Goal: Task Accomplishment & Management: Manage account settings

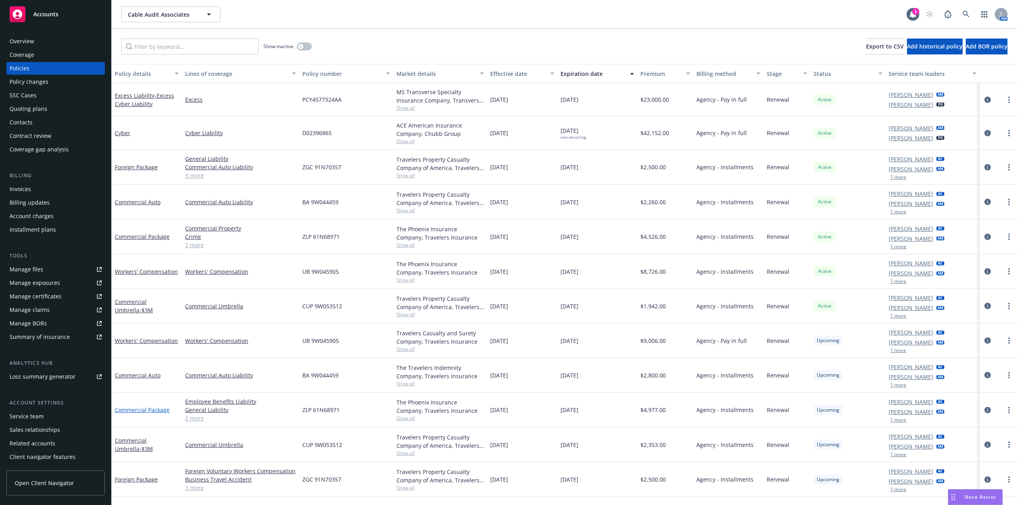
click at [148, 409] on link "Commercial Package" at bounding box center [142, 410] width 55 height 8
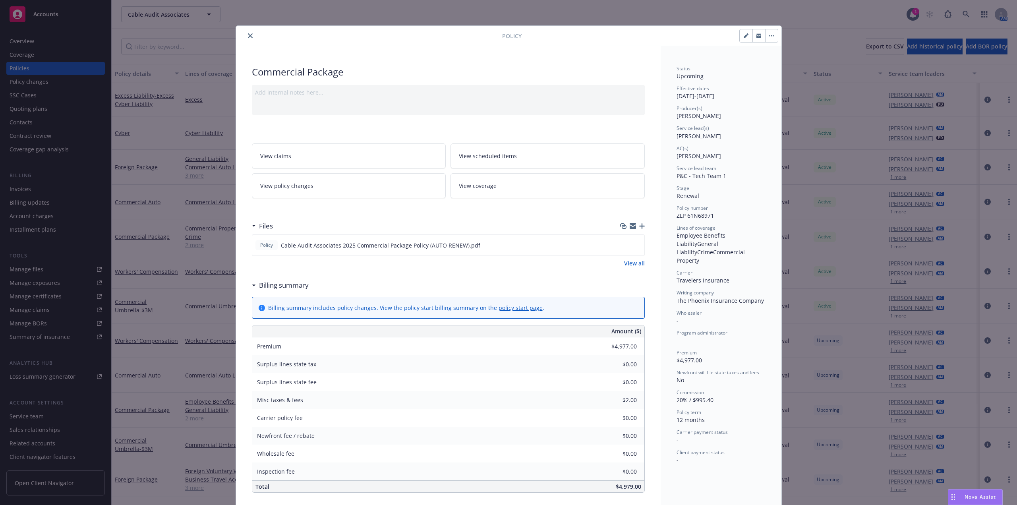
click at [248, 35] on icon "close" at bounding box center [250, 35] width 5 height 5
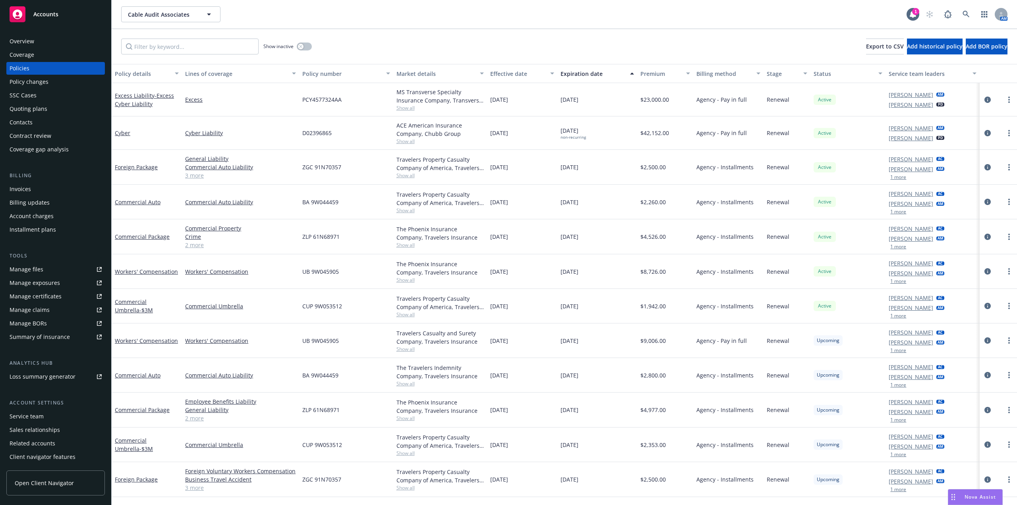
click at [198, 420] on link "2 more" at bounding box center [240, 418] width 111 height 8
click at [0, 0] on link "Crime" at bounding box center [0, 0] width 0 height 0
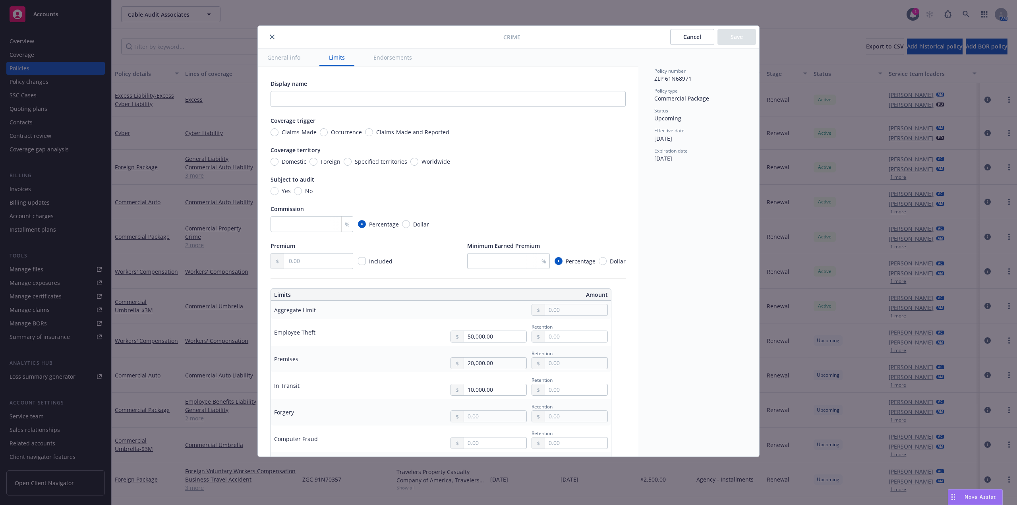
click at [268, 34] on button "close" at bounding box center [272, 37] width 10 height 10
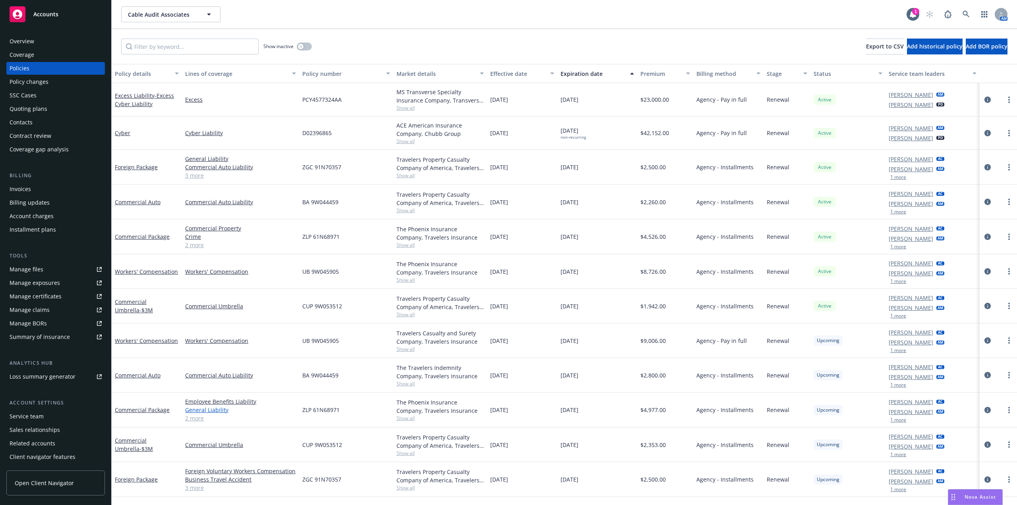
click at [214, 411] on link "General Liability" at bounding box center [240, 410] width 111 height 8
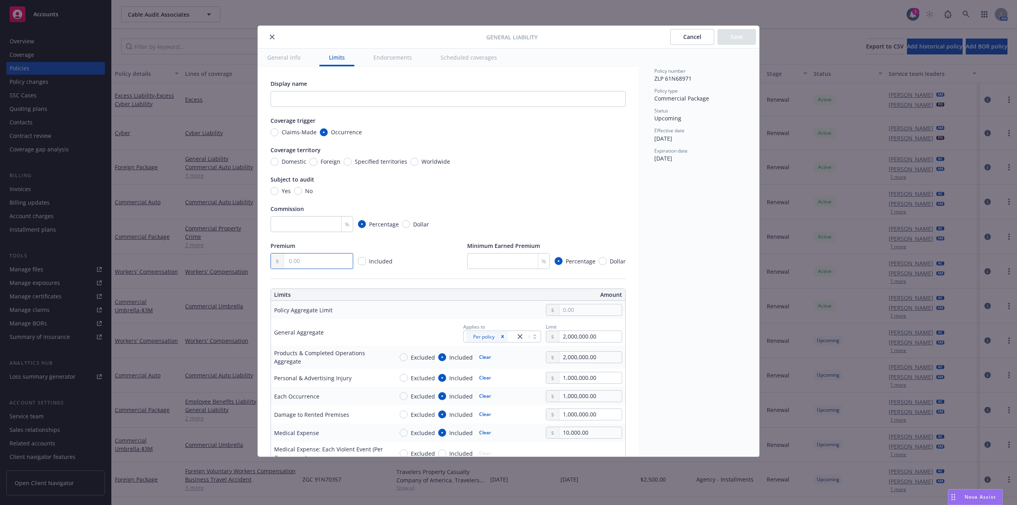
click at [315, 262] on input "text" at bounding box center [318, 261] width 69 height 15
type input "2,250.00"
click at [318, 229] on input "number" at bounding box center [312, 224] width 83 height 16
type input "15"
click at [504, 170] on div "Display name Coverage trigger Claims-Made Occurrence Coverage territory Domesti…" at bounding box center [448, 174] width 355 height 190
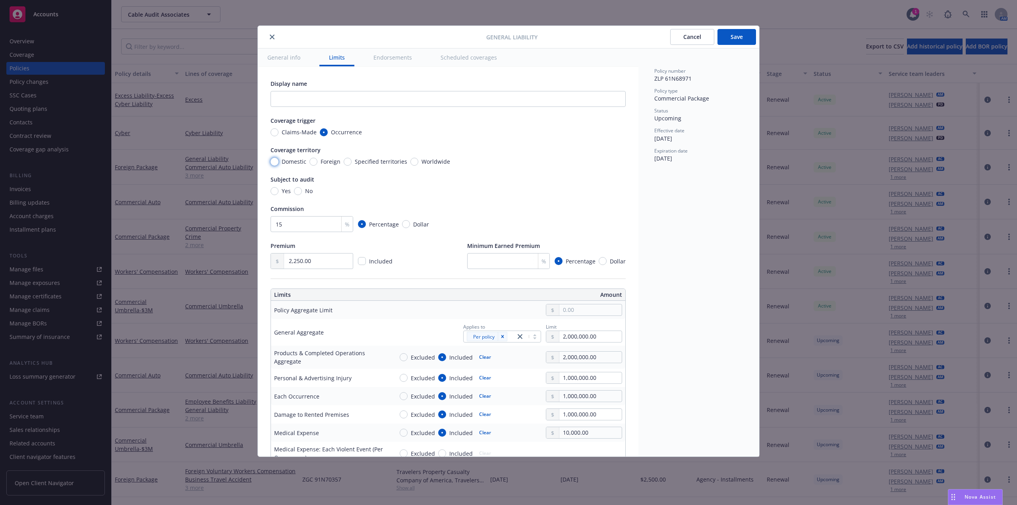
click at [277, 160] on input "Domestic" at bounding box center [275, 162] width 8 height 8
radio input "true"
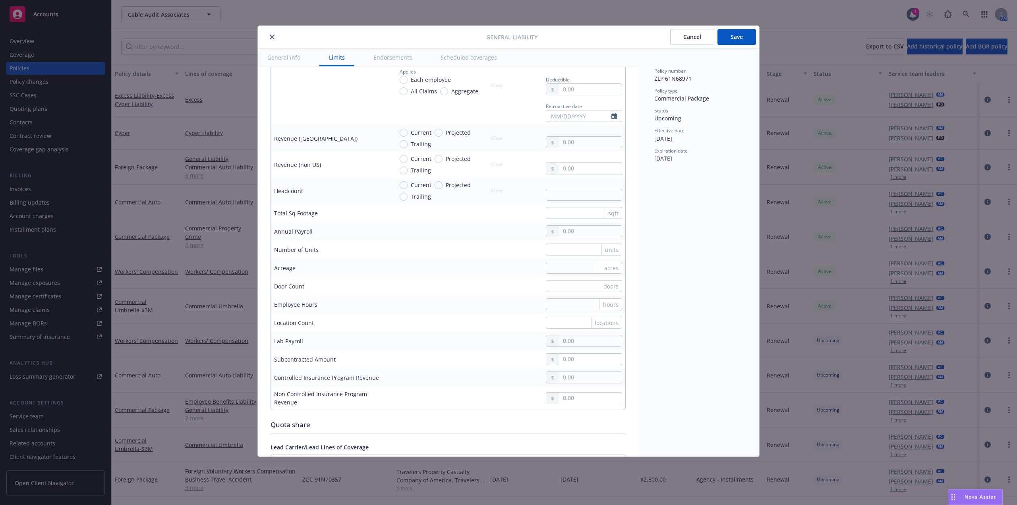
scroll to position [358, 0]
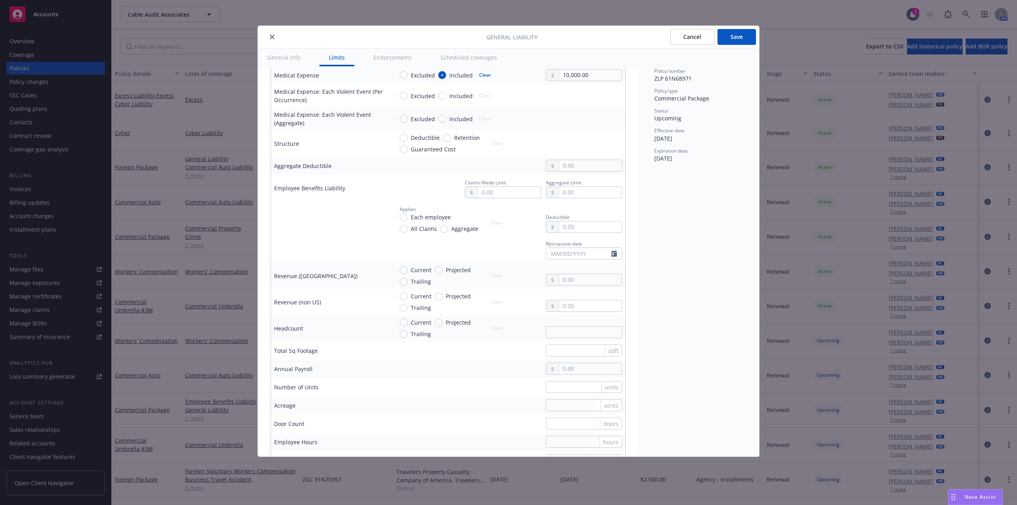
click at [446, 271] on span "Projected" at bounding box center [458, 270] width 25 height 8
drag, startPoint x: 440, startPoint y: 271, endPoint x: 498, endPoint y: 270, distance: 58.0
click at [440, 271] on input "Projected" at bounding box center [439, 270] width 8 height 8
radio input "true"
click at [566, 281] on input "text" at bounding box center [591, 279] width 62 height 11
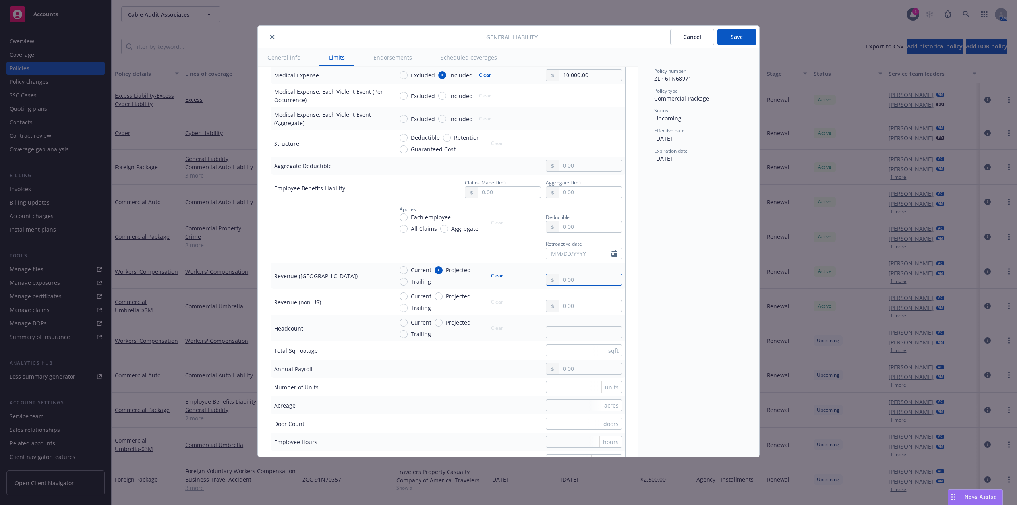
paste input "19,620,436.00"
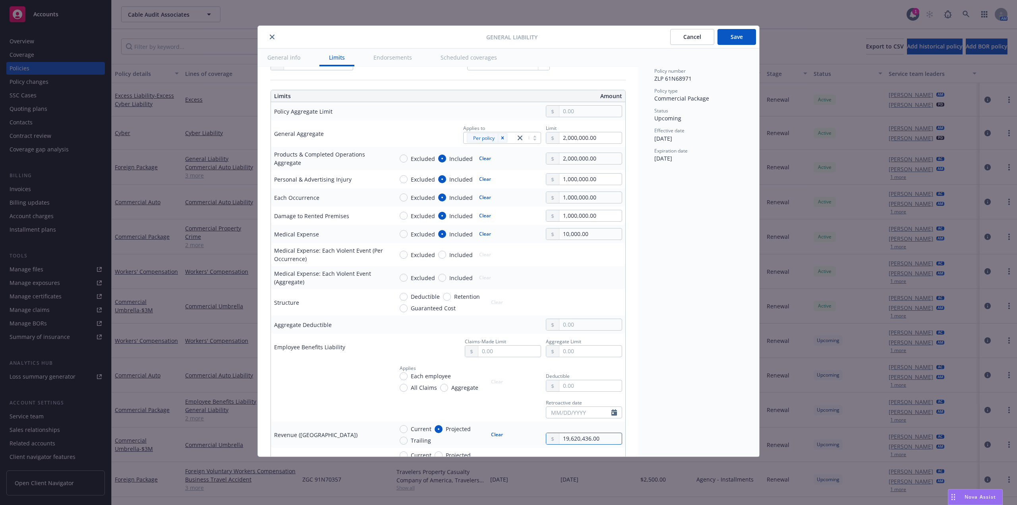
scroll to position [0, 0]
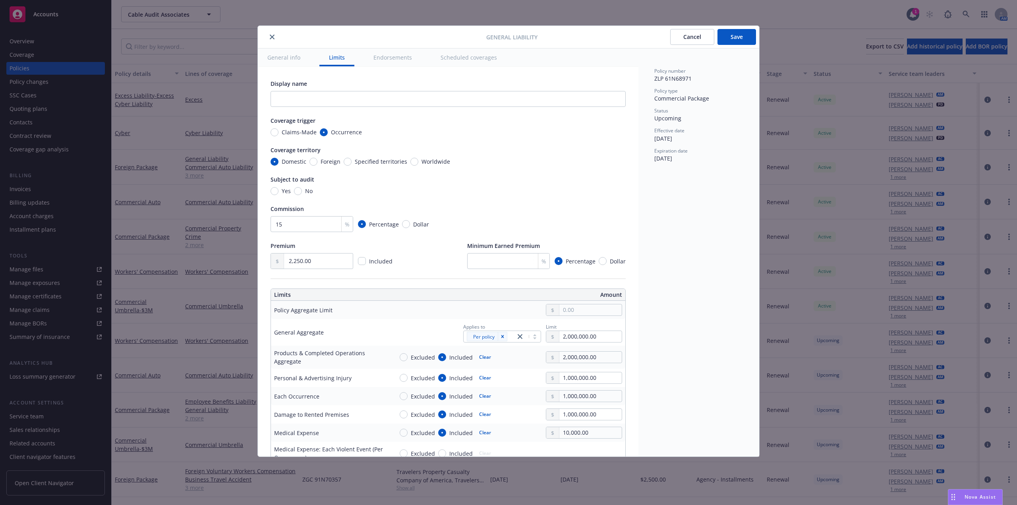
type input "19,620,436.00"
click at [734, 43] on button "Save" at bounding box center [737, 37] width 39 height 16
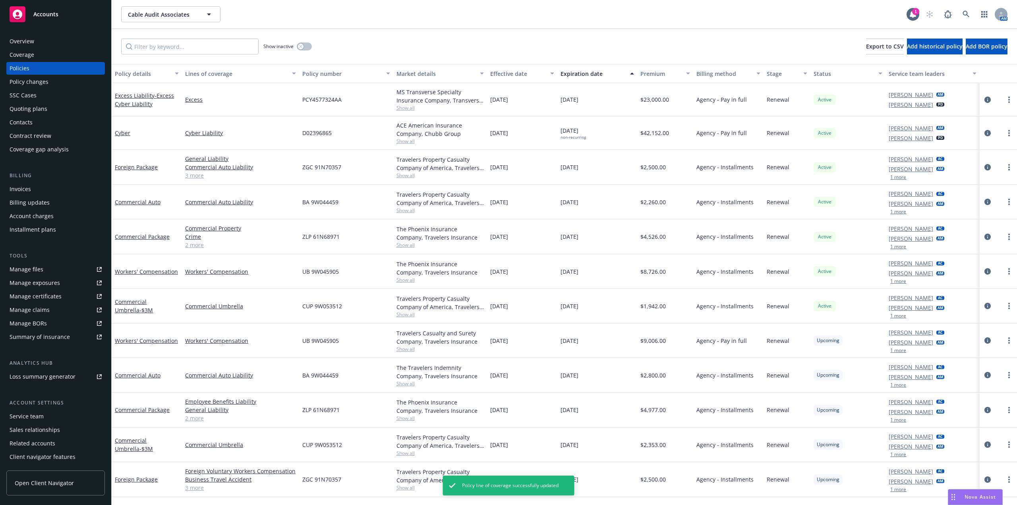
click at [194, 419] on link "2 more" at bounding box center [240, 418] width 111 height 8
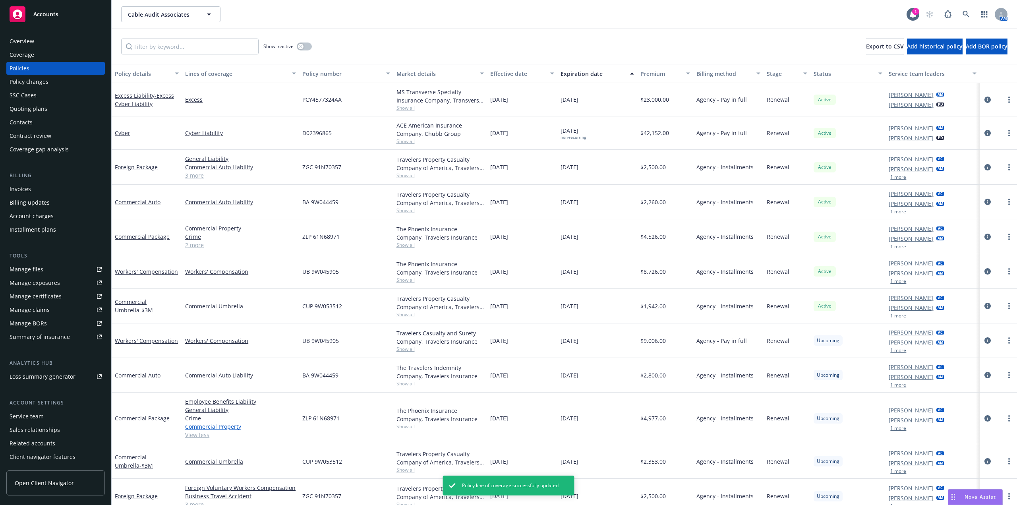
click at [205, 427] on link "Commercial Property" at bounding box center [240, 426] width 111 height 8
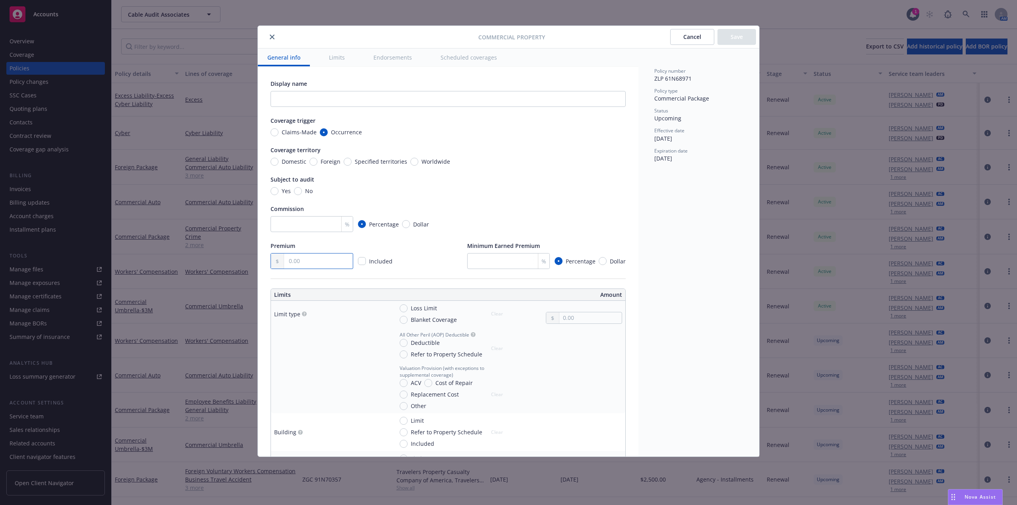
click at [308, 260] on input "text" at bounding box center [318, 261] width 69 height 15
type input "2,427.00"
click at [314, 225] on input "number" at bounding box center [312, 224] width 83 height 16
type input "15"
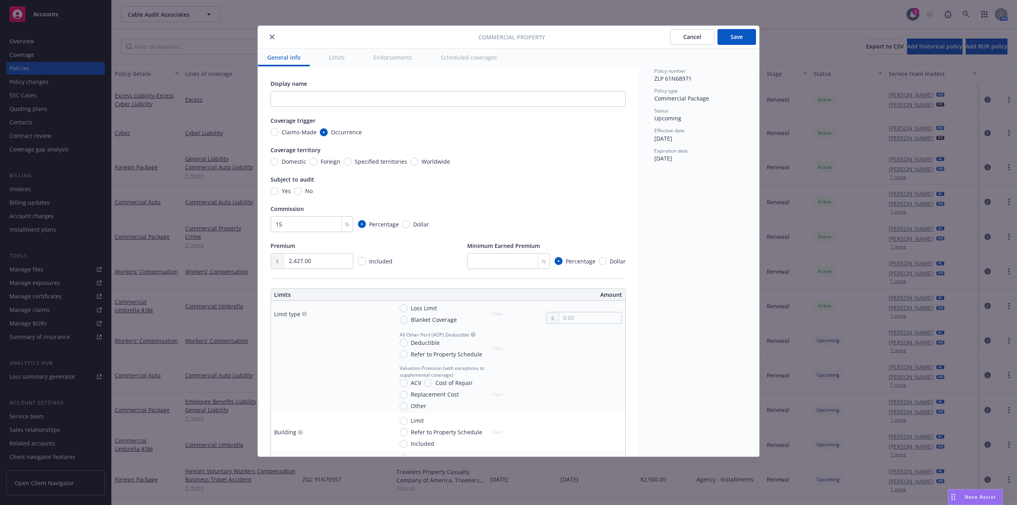
click at [279, 162] on span "Domestic" at bounding box center [293, 161] width 28 height 8
click at [279, 162] on input "Domestic" at bounding box center [275, 162] width 8 height 8
radio input "true"
click at [277, 162] on input "Domestic" at bounding box center [275, 162] width 8 height 8
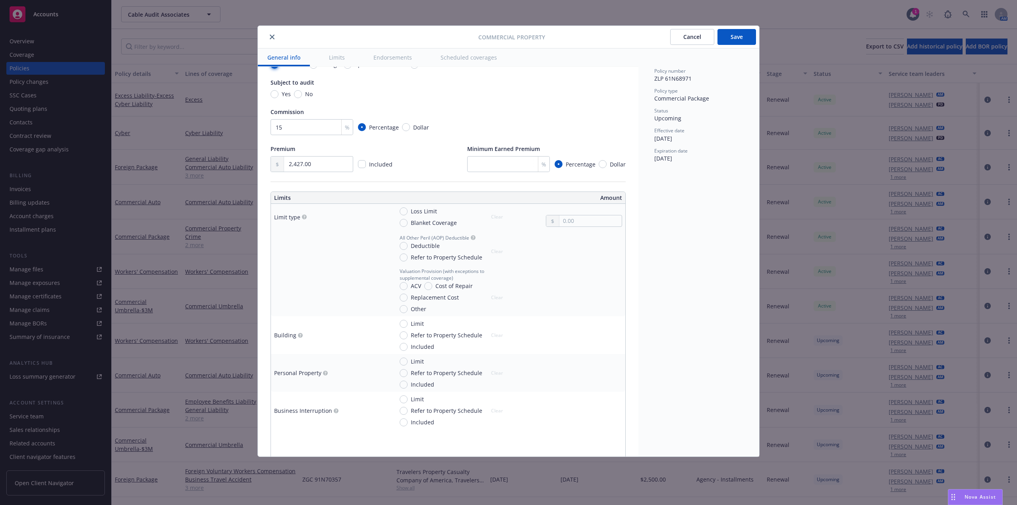
scroll to position [199, 0]
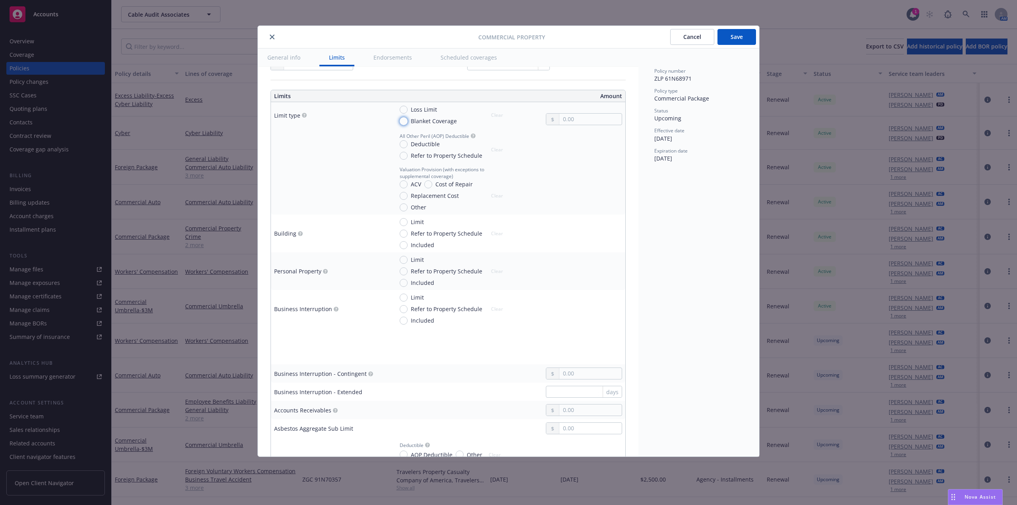
click at [406, 120] on input "Blanket Coverage" at bounding box center [404, 121] width 8 height 8
radio input "true"
click at [585, 118] on input "text" at bounding box center [591, 119] width 62 height 11
click at [569, 118] on input "text" at bounding box center [591, 119] width 62 height 11
paste input "611,524.00"
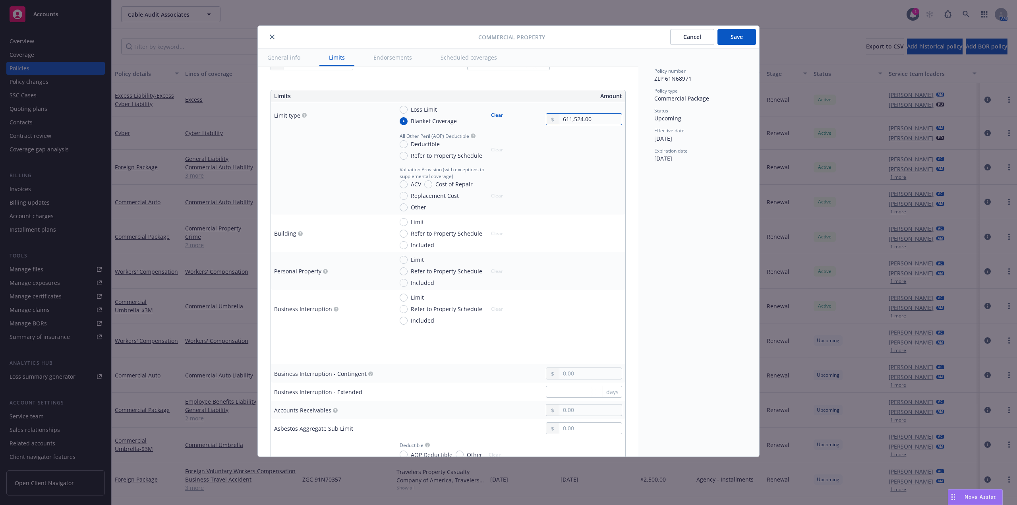
type input "611,524.00"
click at [401, 282] on input "Included" at bounding box center [404, 283] width 8 height 8
radio input "true"
click at [404, 195] on input "Replacement Cost" at bounding box center [404, 196] width 8 height 8
radio input "true"
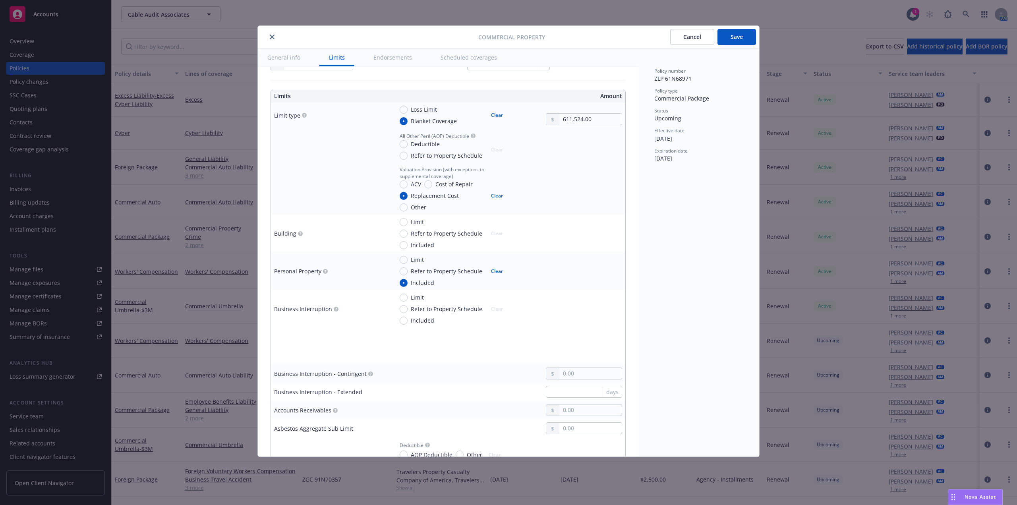
click at [659, 262] on div "Policy number ZLP 61N68971 Policy type Commercial Package Status Upcoming Effec…" at bounding box center [699, 252] width 121 height 408
click at [669, 264] on div "Policy number ZLP 61N68971 Policy type Commercial Package Status Upcoming Effec…" at bounding box center [699, 252] width 121 height 408
click at [674, 284] on div "Policy number ZLP 61N68971 Policy type Commercial Package Status Upcoming Effec…" at bounding box center [699, 252] width 121 height 408
click at [601, 263] on div at bounding box center [584, 271] width 76 height 31
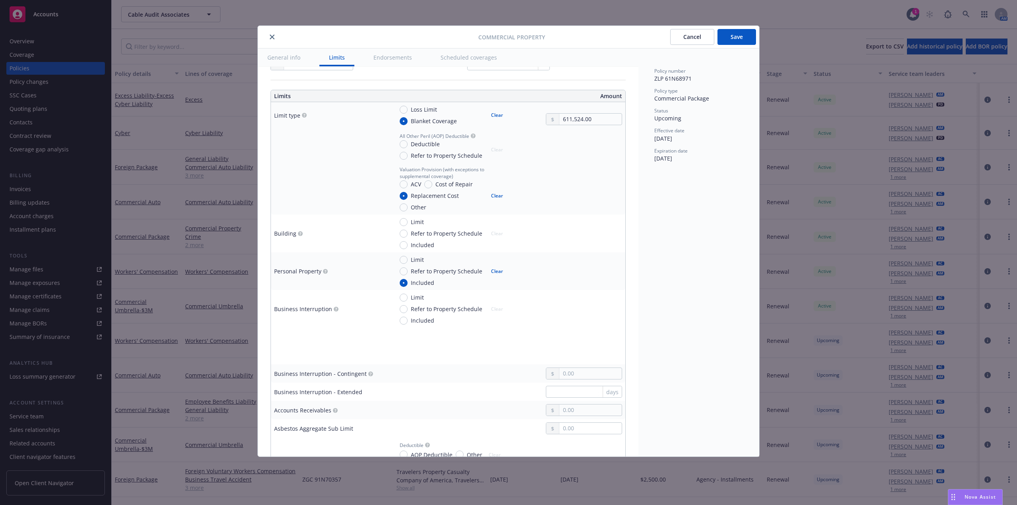
click at [715, 199] on div "Policy number ZLP 61N68971 Policy type Commercial Package Status Upcoming Effec…" at bounding box center [699, 252] width 121 height 408
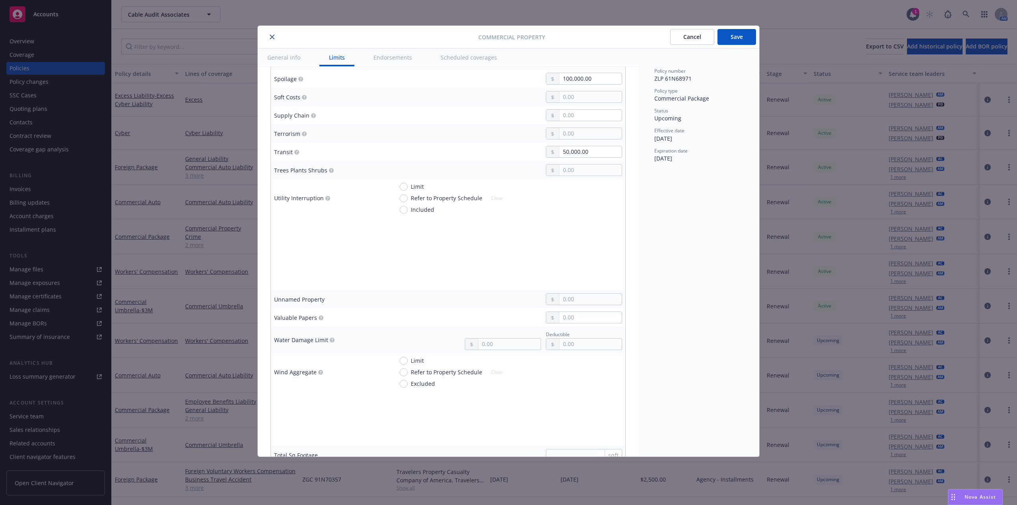
scroll to position [2186, 0]
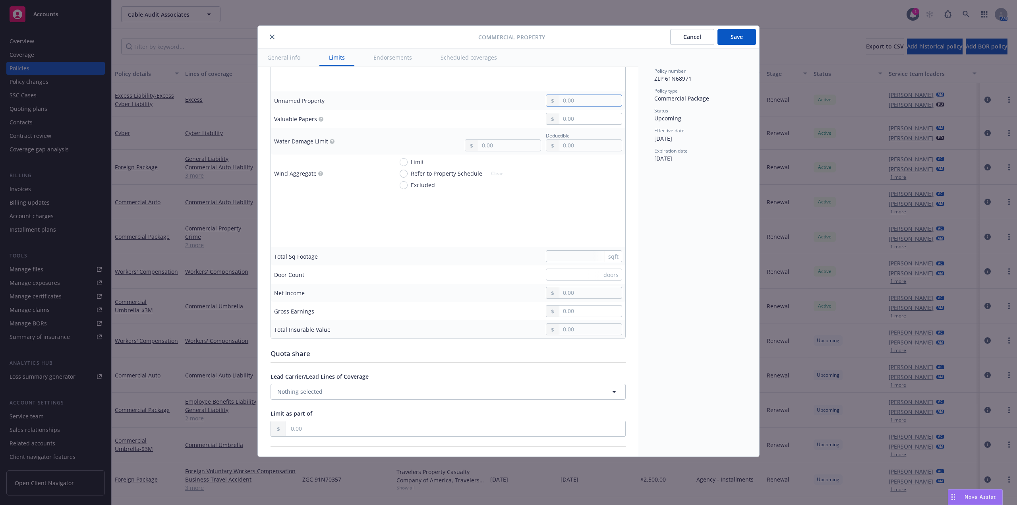
click at [594, 95] on input "text" at bounding box center [591, 100] width 62 height 11
type input "50,000.00"
click at [705, 244] on div "Policy number ZLP 61N68971 Policy type Commercial Package Status Upcoming Effec…" at bounding box center [699, 252] width 121 height 408
click at [679, 265] on div "Policy number ZLP 61N68971 Policy type Commercial Package Status Upcoming Effec…" at bounding box center [699, 252] width 121 height 408
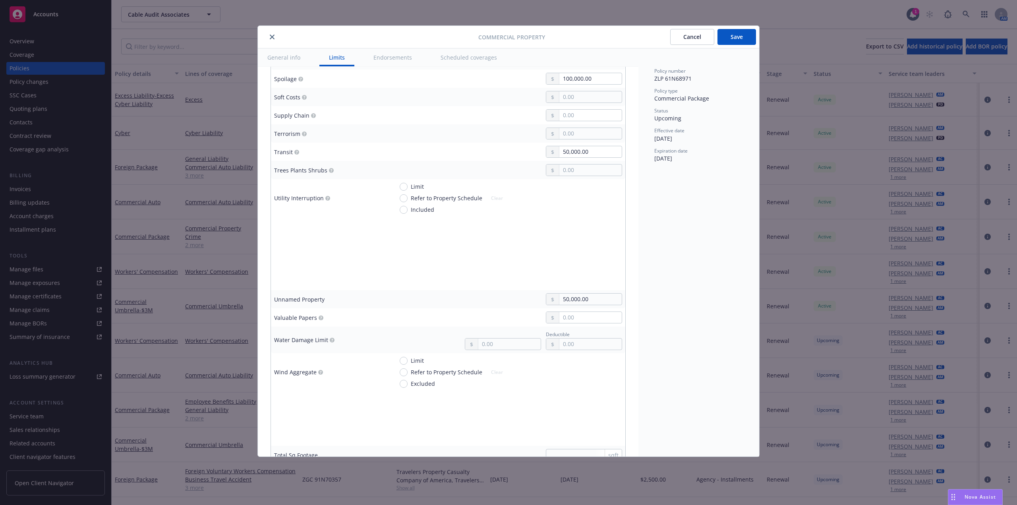
click at [697, 248] on div "Policy number ZLP 61N68971 Policy type Commercial Package Status Upcoming Effec…" at bounding box center [699, 252] width 121 height 408
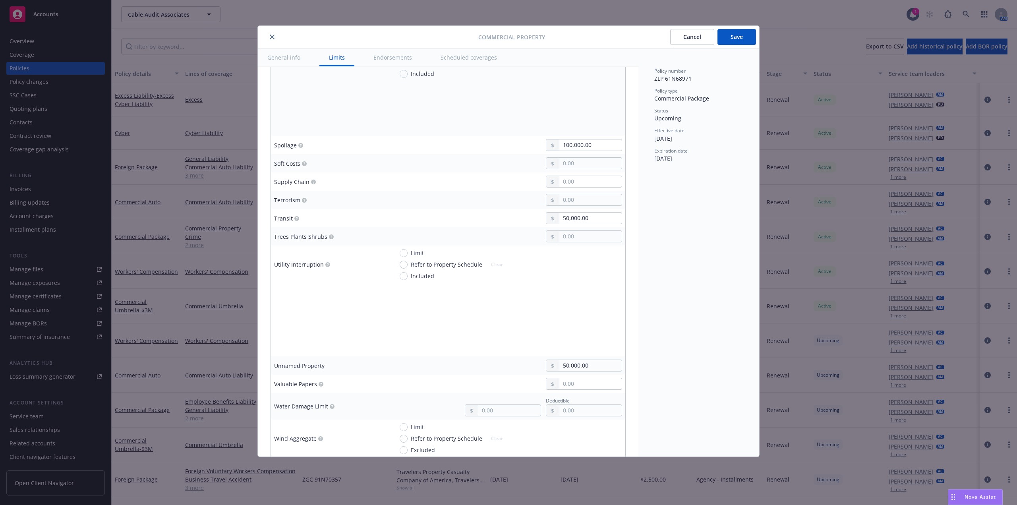
scroll to position [1908, 0]
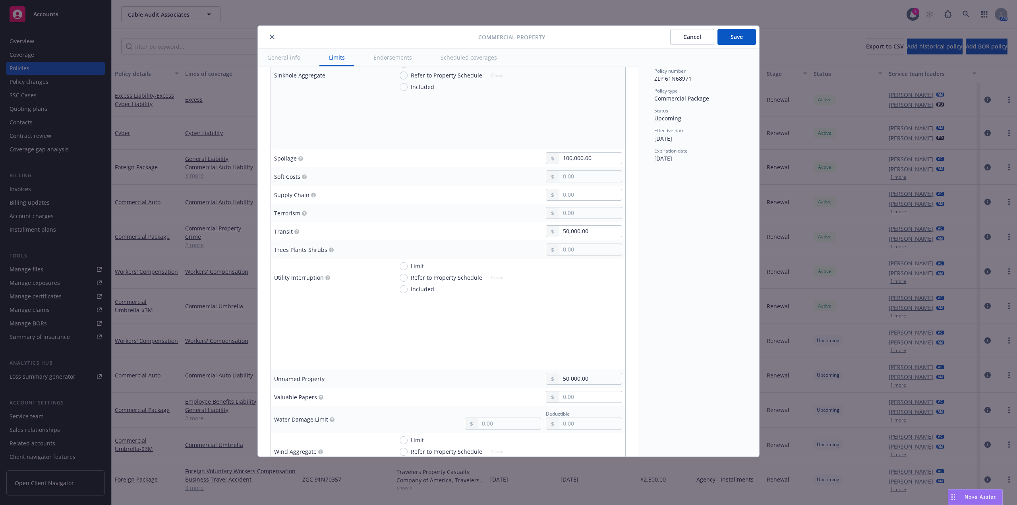
drag, startPoint x: 690, startPoint y: 312, endPoint x: 690, endPoint y: 300, distance: 12.7
click at [690, 312] on div "Policy number ZLP 61N68971 Policy type Commercial Package Status Upcoming Effec…" at bounding box center [699, 252] width 121 height 408
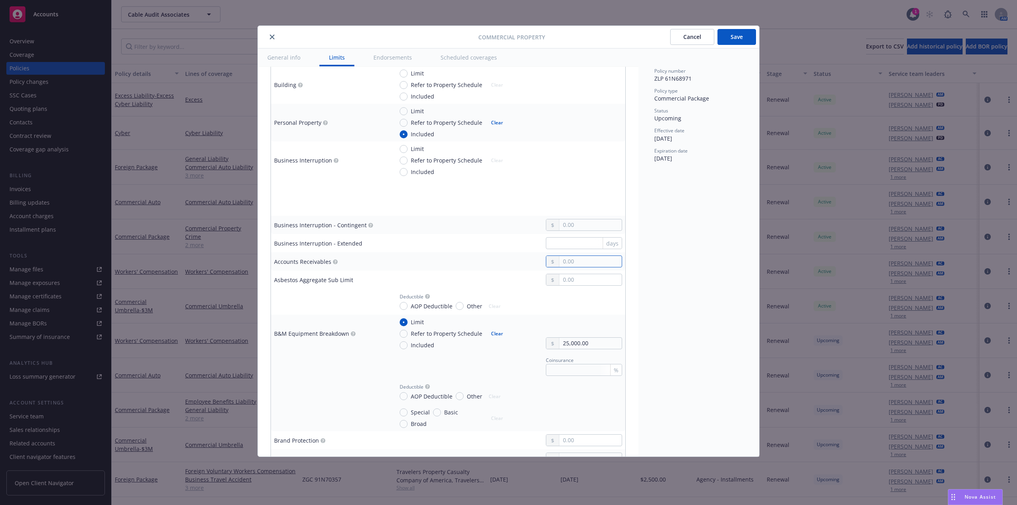
click at [594, 265] on input "text" at bounding box center [591, 261] width 62 height 11
type input "50,000.00"
click at [692, 277] on div "Policy number ZLP 61N68971 Policy type Commercial Package Status Upcoming Effec…" at bounding box center [699, 252] width 121 height 408
click at [729, 326] on div "Policy number ZLP 61N68971 Policy type Commercial Package Status Upcoming Effec…" at bounding box center [699, 252] width 121 height 408
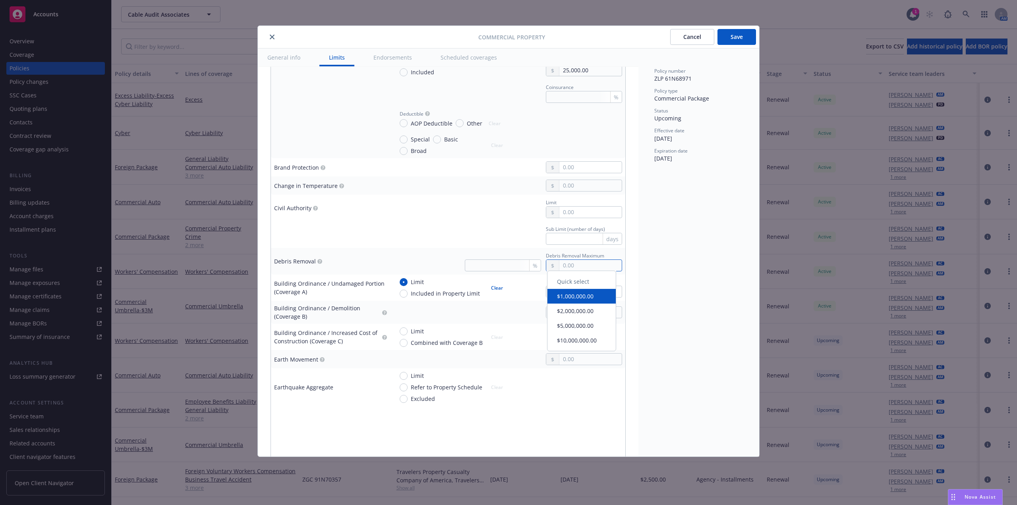
click at [573, 267] on input "text" at bounding box center [591, 265] width 62 height 11
type input "250,000.00"
click at [694, 276] on div "Policy number ZLP 61N68971 Policy type Commercial Package Status Upcoming Effec…" at bounding box center [699, 252] width 121 height 408
click at [600, 265] on input "250,000.00" at bounding box center [591, 265] width 62 height 11
click at [715, 355] on div "Policy number ZLP 61N68971 Policy type Commercial Package Status Upcoming Effec…" at bounding box center [699, 252] width 121 height 408
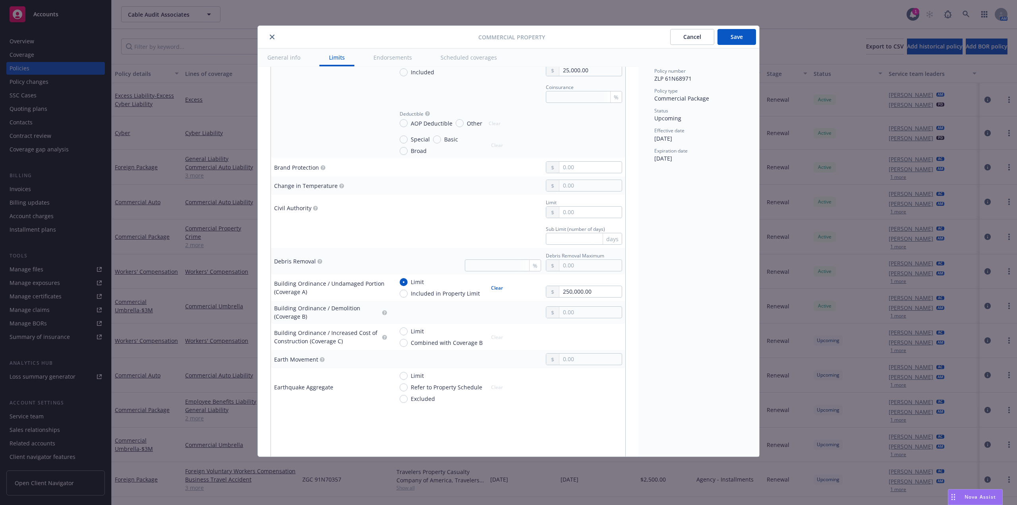
scroll to position [995, 0]
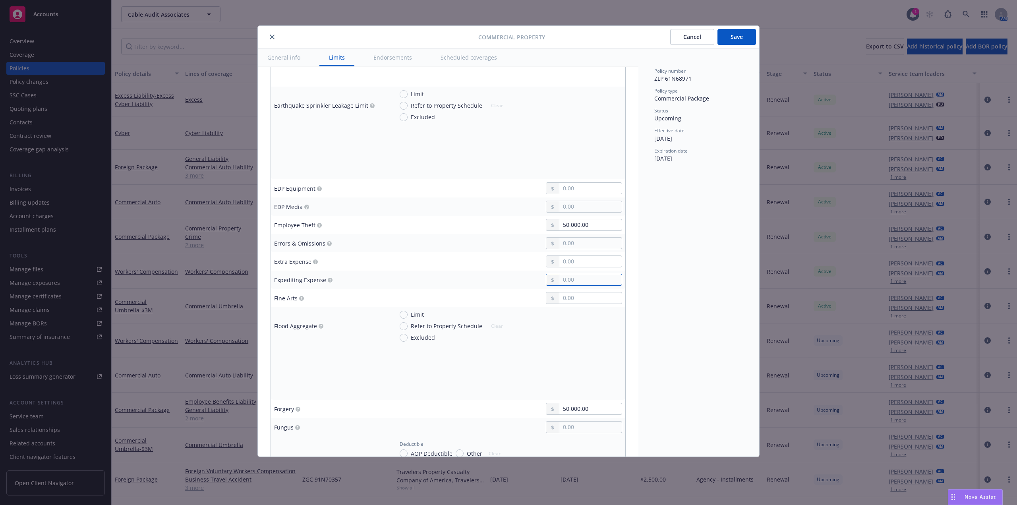
click at [592, 277] on input "text" at bounding box center [591, 279] width 62 height 11
type input "25,000.00"
click at [713, 277] on div "Policy number ZLP 61N68971 Policy type Commercial Package Status Upcoming Effec…" at bounding box center [699, 252] width 121 height 408
click at [594, 266] on input "text" at bounding box center [591, 261] width 62 height 11
type input "25,000.00"
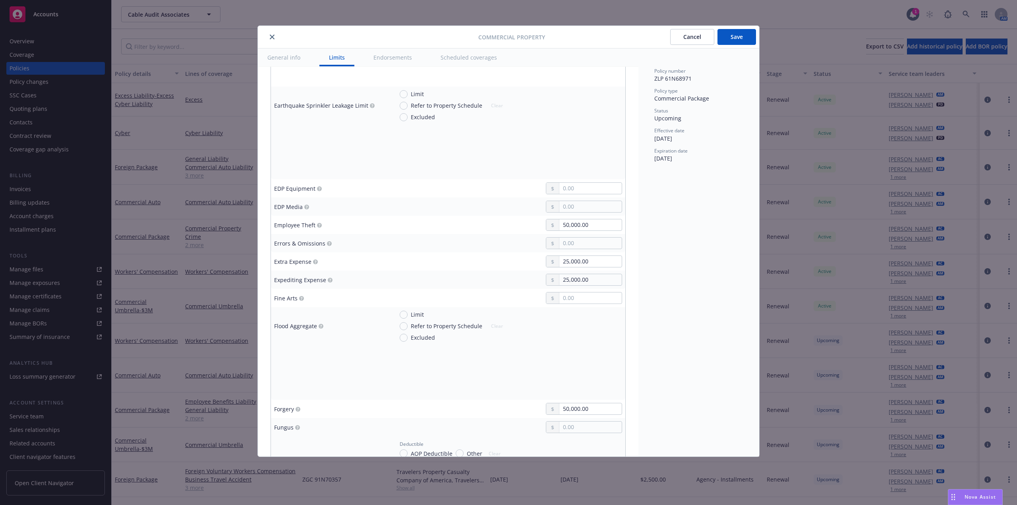
click at [672, 275] on div "Policy number ZLP 61N68971 Policy type Commercial Package Status Upcoming Effec…" at bounding box center [699, 252] width 121 height 408
click at [582, 301] on input "text" at bounding box center [591, 298] width 62 height 11
type input "25,000.00"
click at [682, 294] on div "Policy number ZLP 61N68971 Policy type Commercial Package Status Upcoming Effec…" at bounding box center [699, 252] width 121 height 408
click at [692, 285] on div "Policy number ZLP 61N68971 Policy type Commercial Package Status Upcoming Effec…" at bounding box center [699, 252] width 121 height 408
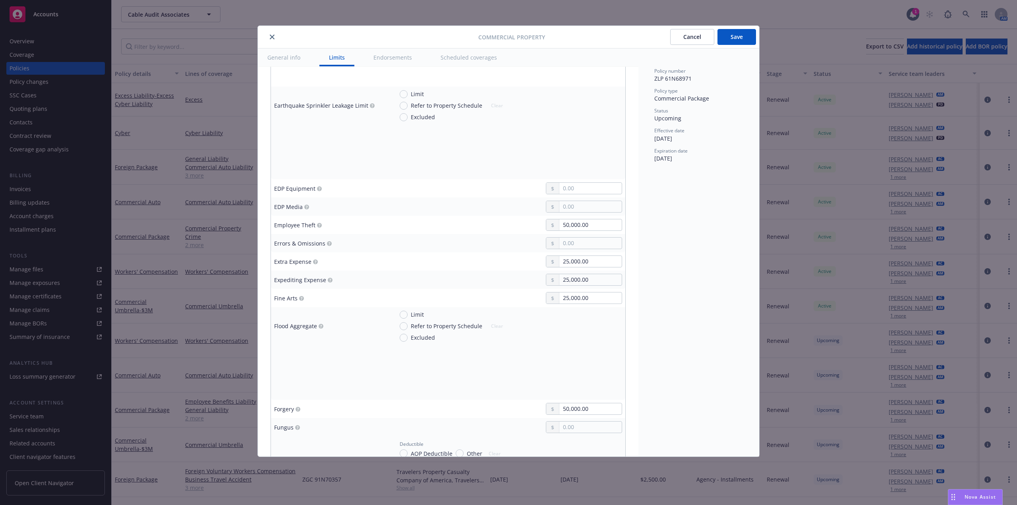
click at [666, 304] on div "Policy number ZLP 61N68971 Policy type Commercial Package Status Upcoming Effec…" at bounding box center [699, 252] width 121 height 408
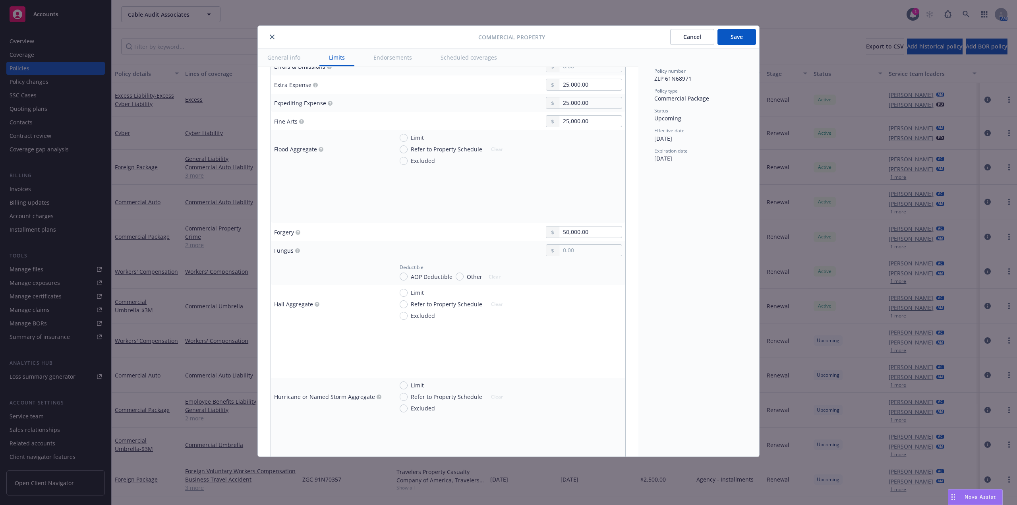
scroll to position [1193, 0]
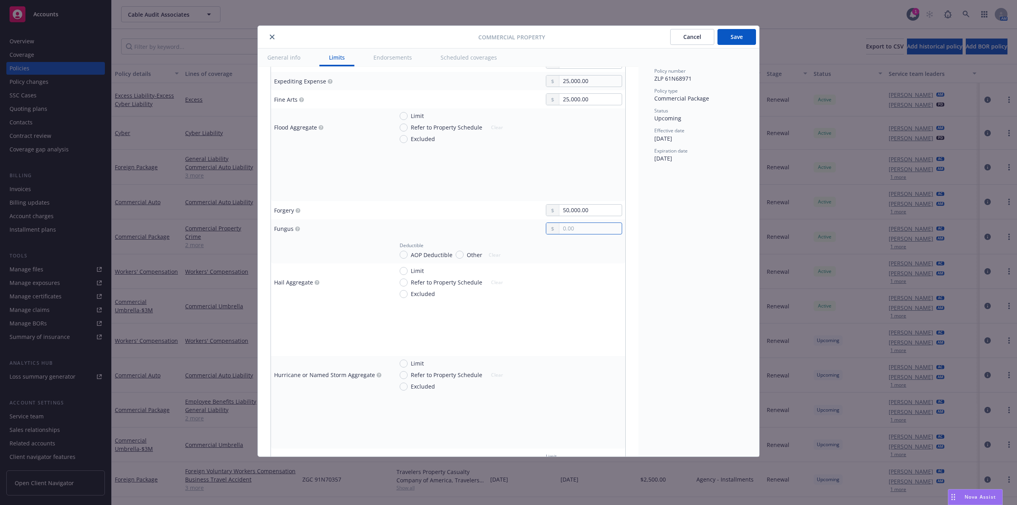
click at [565, 229] on input "text" at bounding box center [591, 228] width 62 height 11
type input "25,000.00"
click at [673, 249] on div "Policy number ZLP 61N68971 Policy type Commercial Package Status Upcoming Effec…" at bounding box center [699, 252] width 121 height 408
click at [681, 280] on div "Policy number ZLP 61N68971 Policy type Commercial Package Status Upcoming Effec…" at bounding box center [699, 252] width 121 height 408
click at [726, 320] on div "Policy number ZLP 61N68971 Policy type Commercial Package Status Upcoming Effec…" at bounding box center [699, 252] width 121 height 408
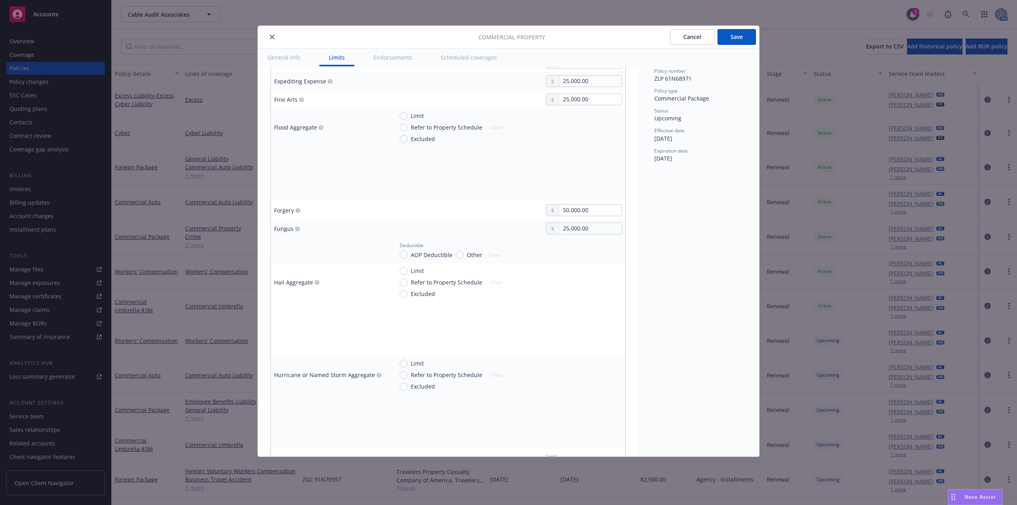
scroll to position [1594, 0]
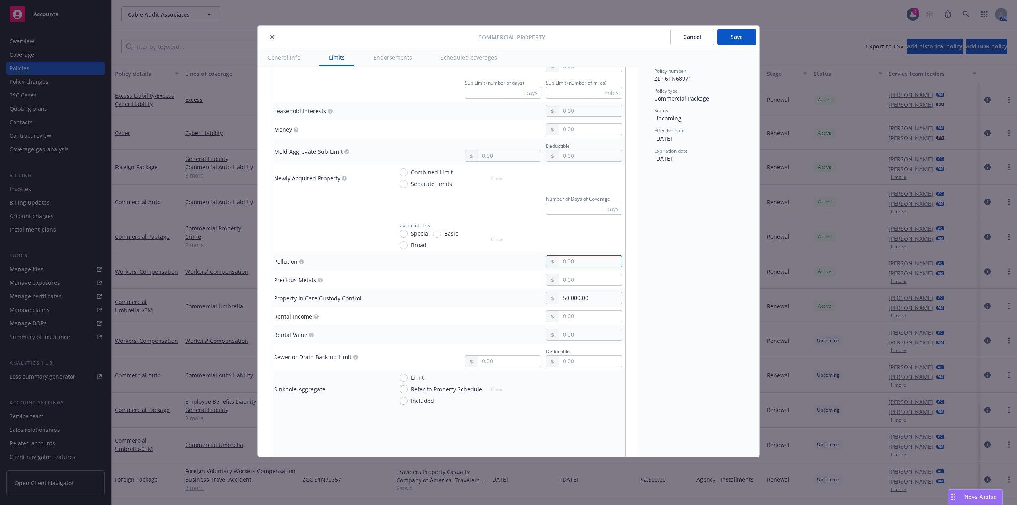
click at [588, 263] on input "text" at bounding box center [591, 261] width 62 height 11
type input "100,000.00"
click at [714, 267] on div "Policy number ZLP 61N68971 Policy type Commercial Package Status Upcoming Effec…" at bounding box center [699, 252] width 121 height 408
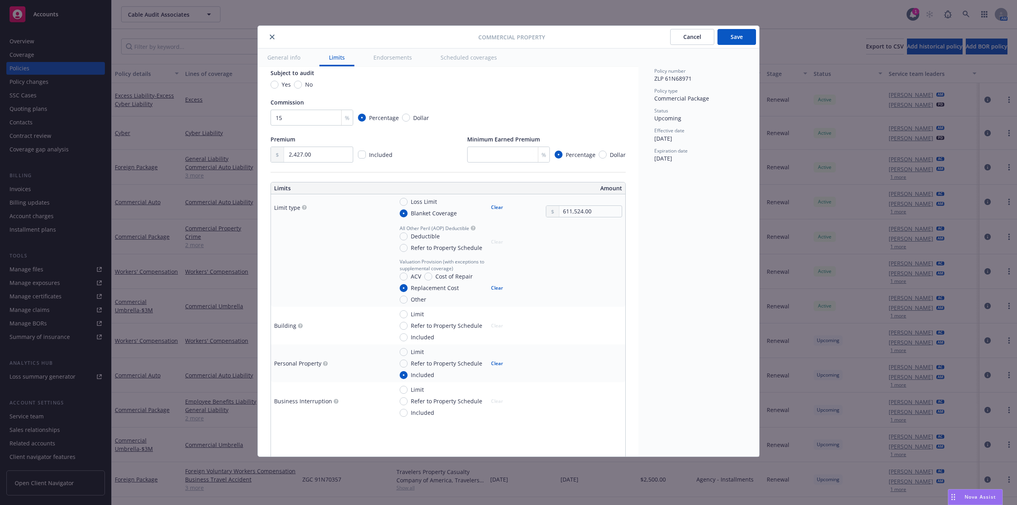
scroll to position [2043, 0]
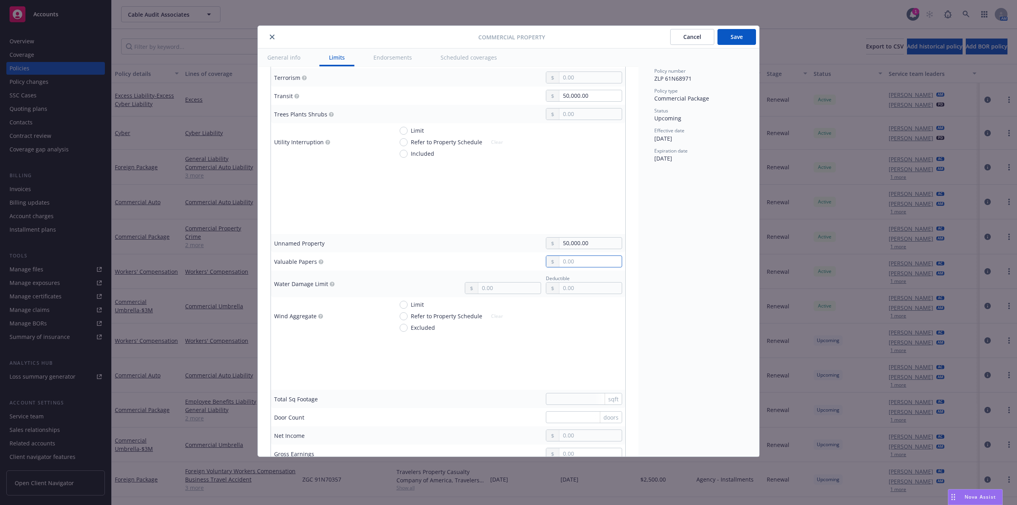
click at [593, 265] on input "text" at bounding box center [591, 261] width 62 height 11
type input "50,000.00"
click at [725, 225] on div "Policy number ZLP 61N68971 Policy type Commercial Package Status Upcoming Effec…" at bounding box center [699, 252] width 121 height 408
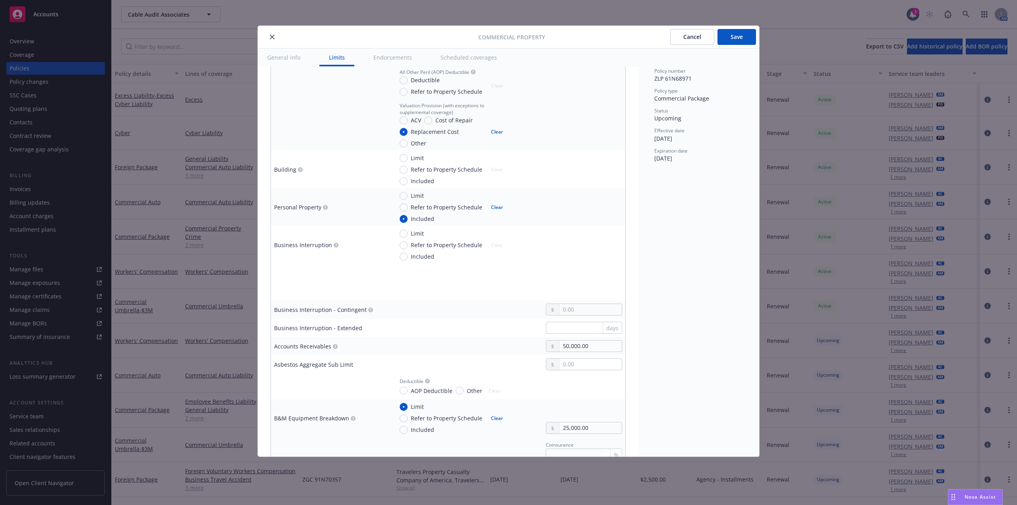
scroll to position [278, 0]
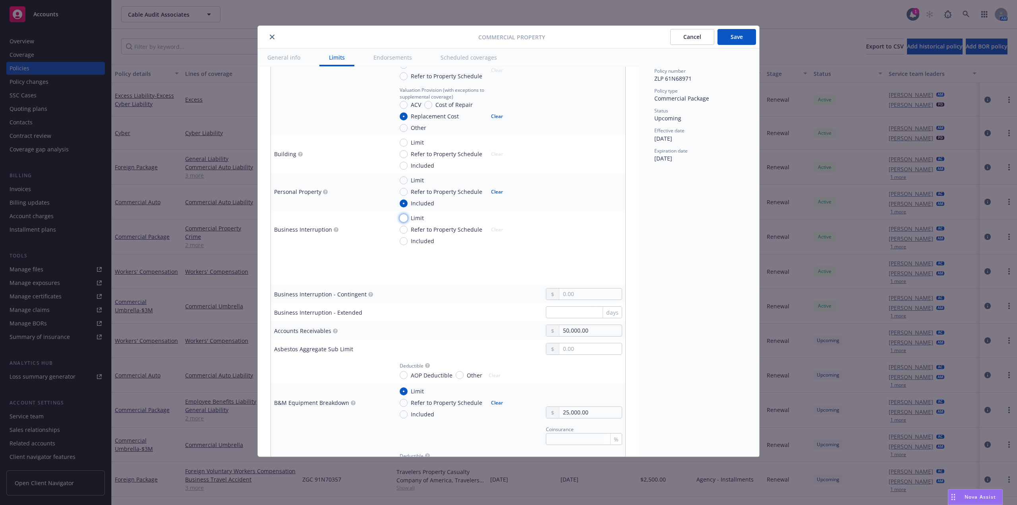
click at [405, 218] on input "Limit" at bounding box center [404, 218] width 8 height 8
radio input "true"
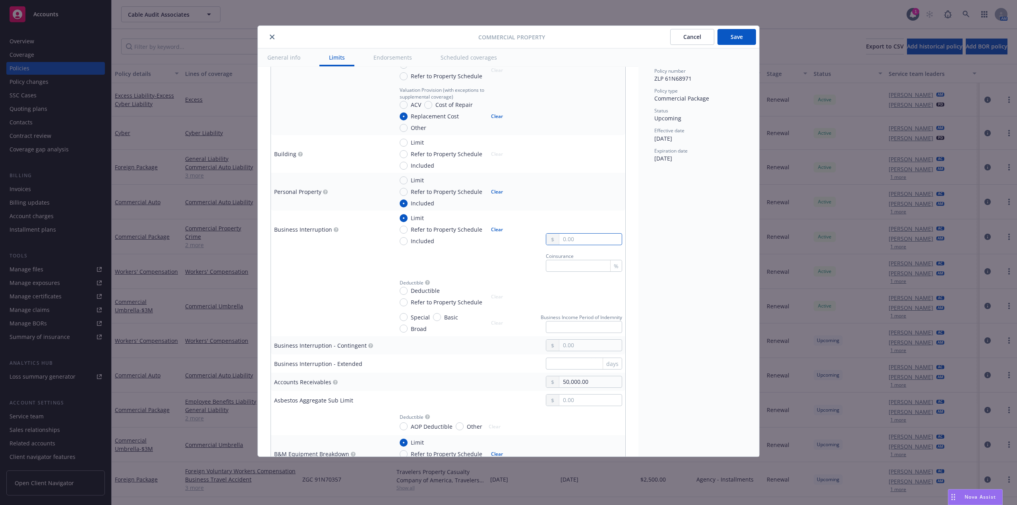
click at [568, 240] on input "text" at bounding box center [591, 239] width 62 height 11
paste input "1,730,523.00"
type input "1,730,523.00"
click at [690, 244] on div "Policy number ZLP 61N68971 Policy type Commercial Package Status Upcoming Effec…" at bounding box center [699, 252] width 121 height 408
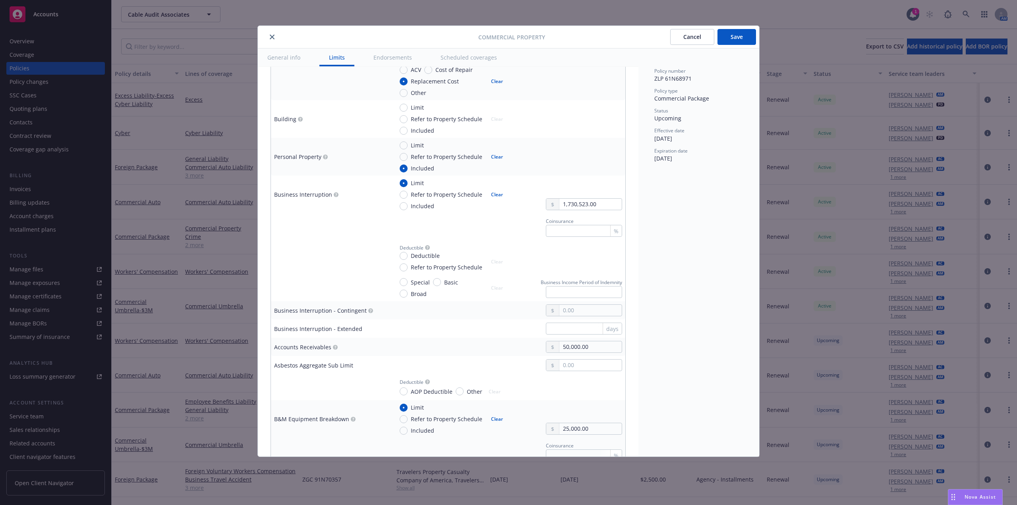
scroll to position [318, 0]
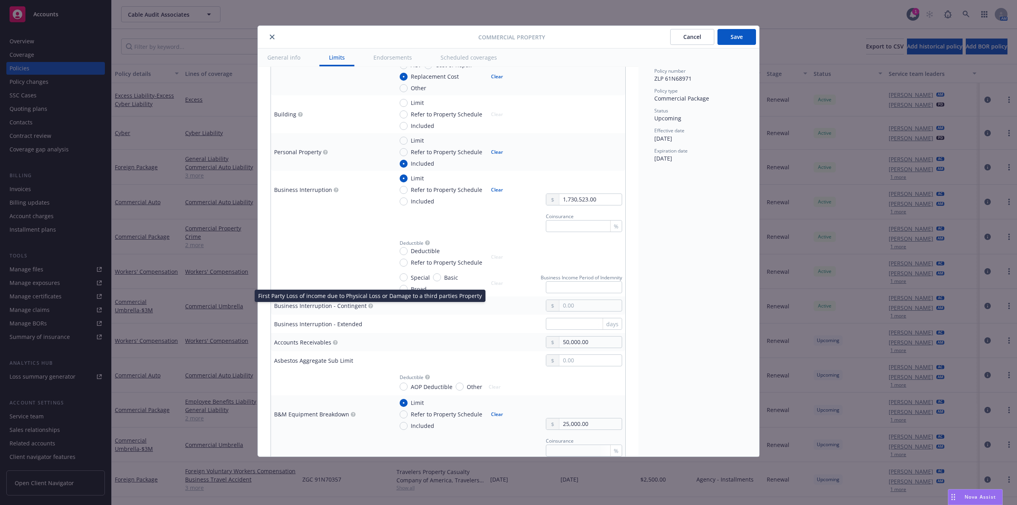
click at [370, 306] on icon "button" at bounding box center [371, 305] width 2 height 3
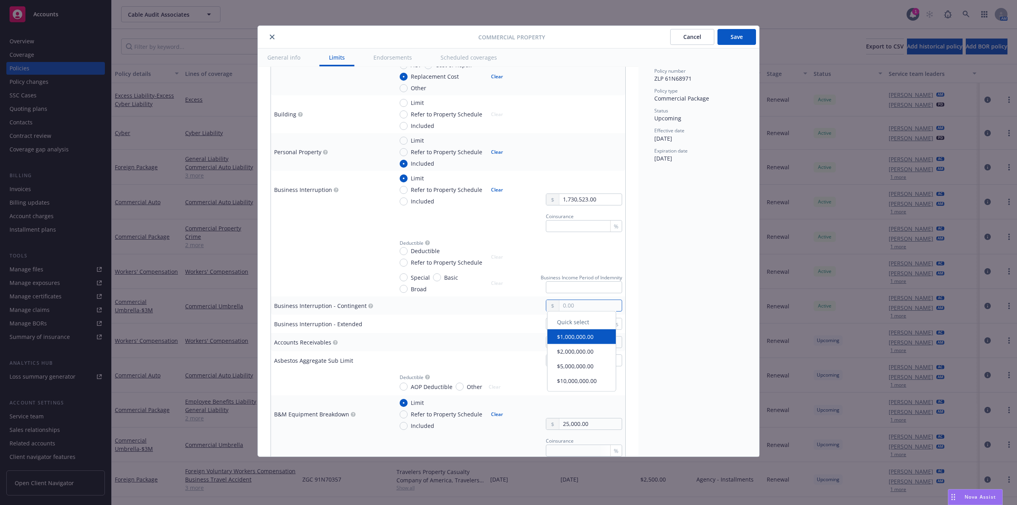
click at [589, 309] on input "text" at bounding box center [591, 305] width 62 height 11
paste input "100,000.00"
type input "100,000.00"
click at [431, 322] on div "days" at bounding box center [507, 324] width 229 height 12
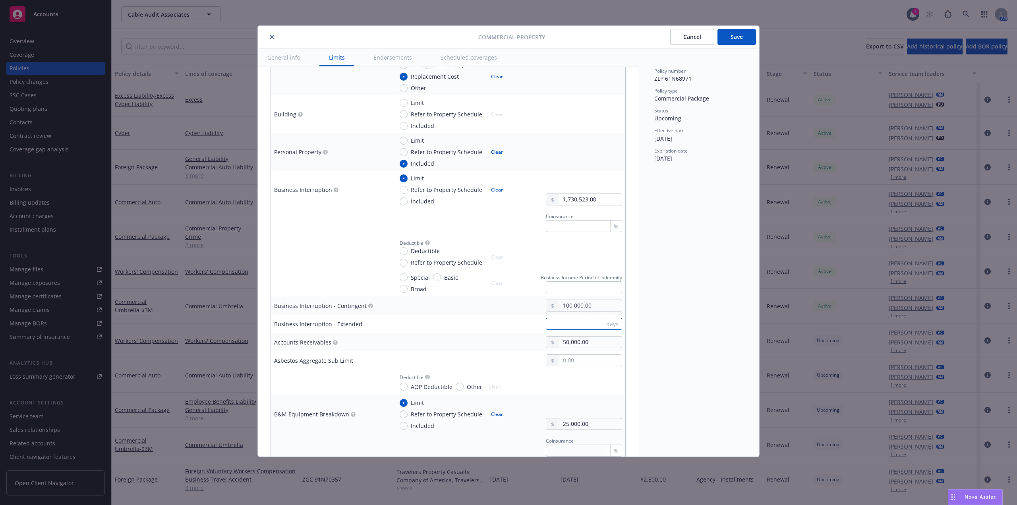
click at [565, 322] on input "text" at bounding box center [584, 324] width 76 height 12
type input "365"
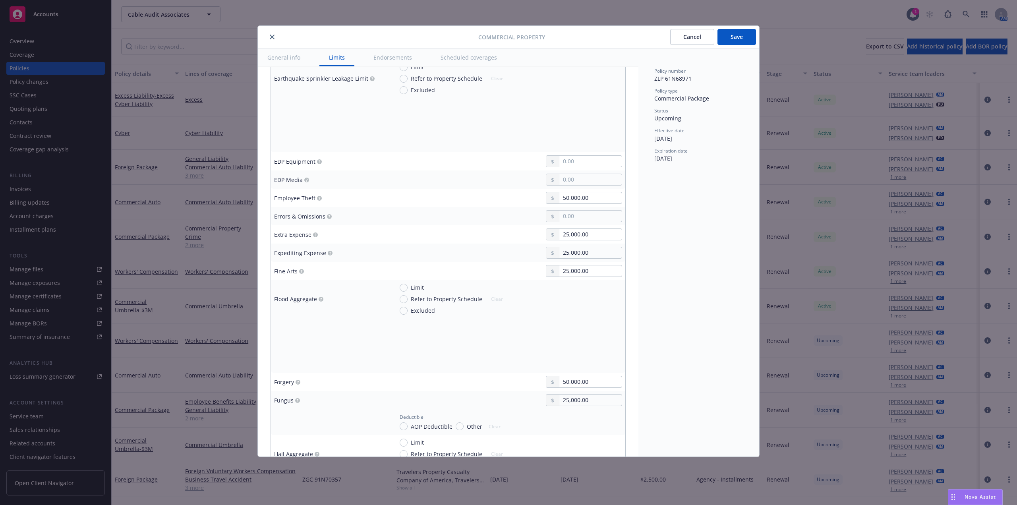
scroll to position [1153, 0]
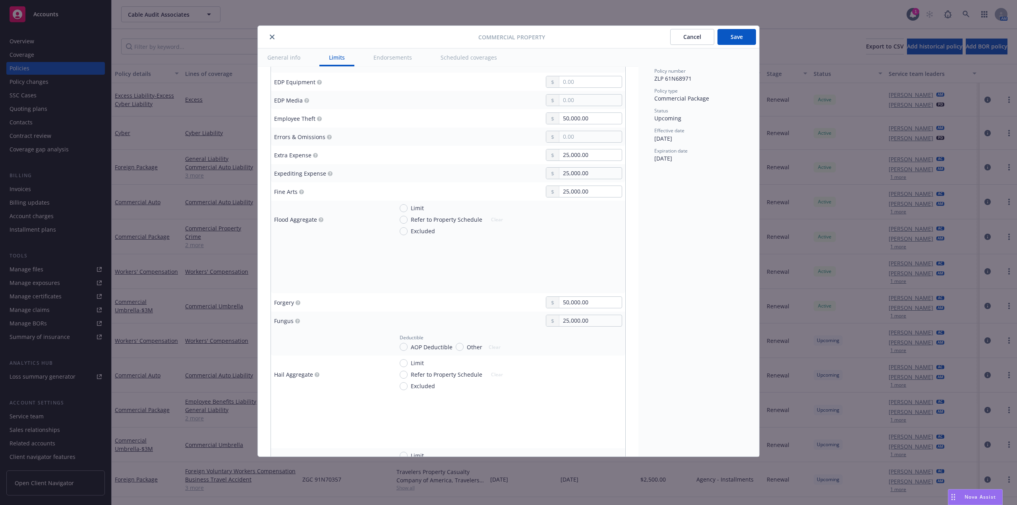
click at [719, 360] on div "Policy number ZLP 61N68971 Policy type Commercial Package Status Upcoming Effec…" at bounding box center [699, 252] width 121 height 408
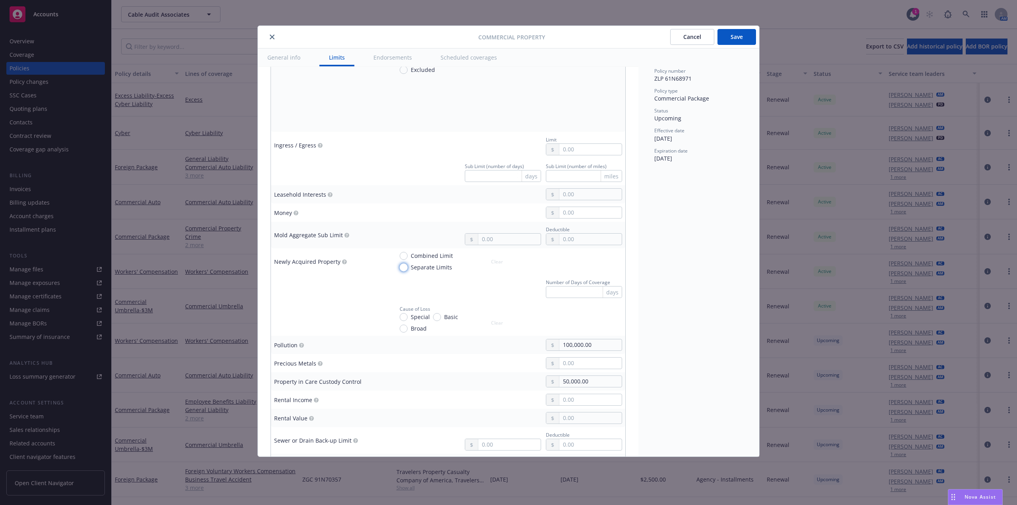
click at [402, 268] on input "Separate Limits" at bounding box center [404, 267] width 8 height 8
radio input "true"
click at [402, 268] on input "Separate Limits" at bounding box center [404, 267] width 8 height 8
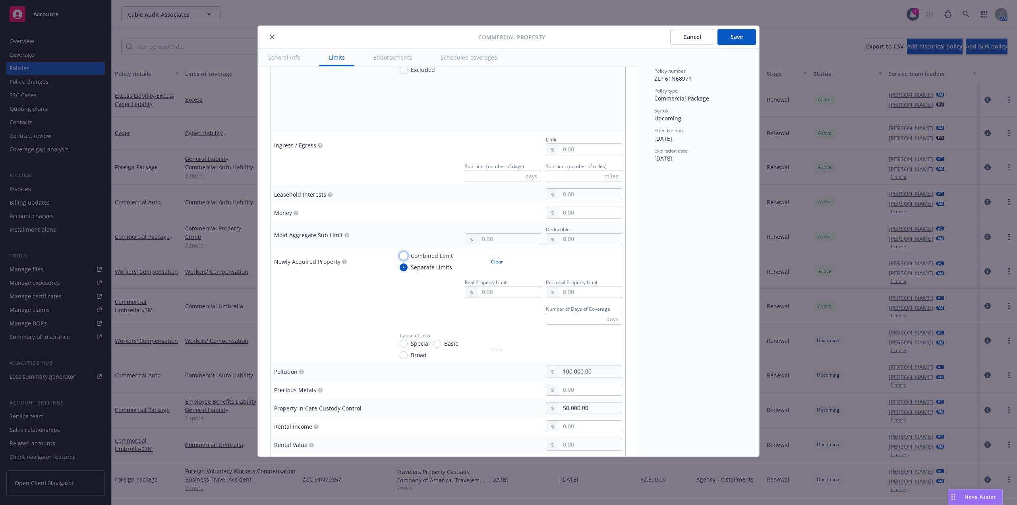
drag, startPoint x: 402, startPoint y: 256, endPoint x: 477, endPoint y: 259, distance: 74.8
click at [402, 256] on input "Combined Limit" at bounding box center [404, 256] width 8 height 8
radio input "true"
click at [578, 290] on input "text" at bounding box center [591, 292] width 62 height 11
paste input "500,000.00"
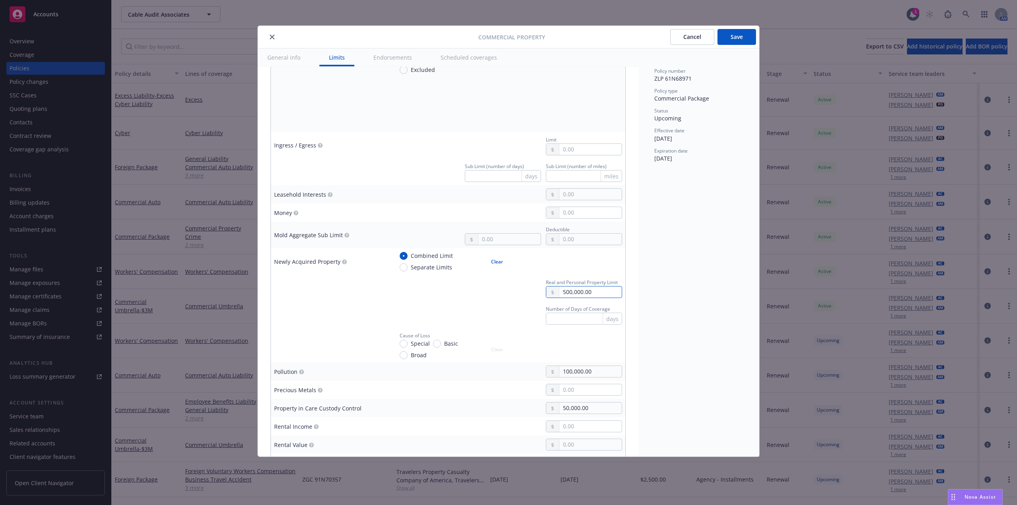
type input "500,000.00"
click at [715, 277] on div "Policy number ZLP 61N68971 Policy type Commercial Package Status Upcoming Effec…" at bounding box center [699, 252] width 121 height 408
click at [405, 344] on input "Special" at bounding box center [404, 344] width 8 height 8
radio input "true"
click at [689, 333] on div "Policy number ZLP 61N68971 Policy type Commercial Package Status Upcoming Effec…" at bounding box center [699, 252] width 121 height 408
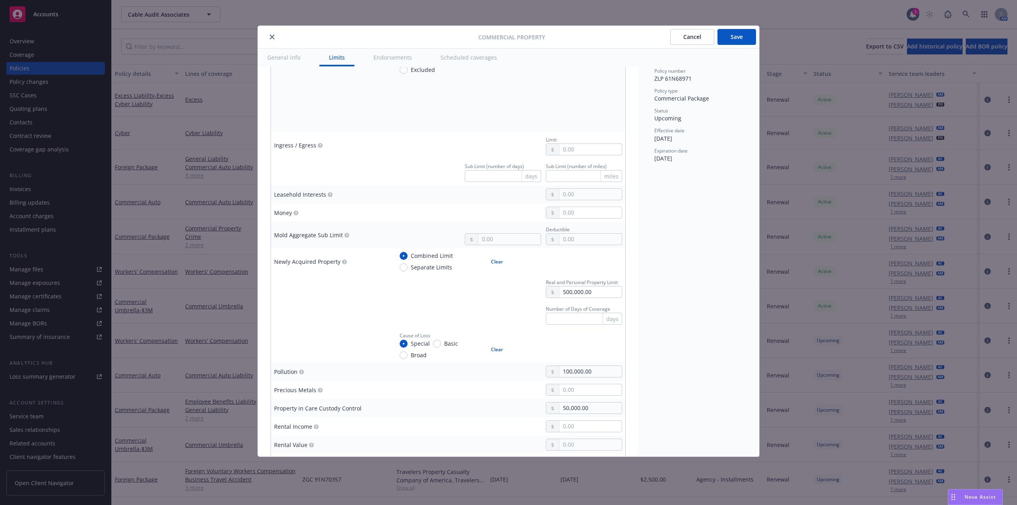
click at [496, 263] on button "Clear" at bounding box center [496, 261] width 21 height 11
click at [496, 263] on div "Combined Limit Separate Limits Clear" at bounding box center [454, 262] width 108 height 20
radio input "false"
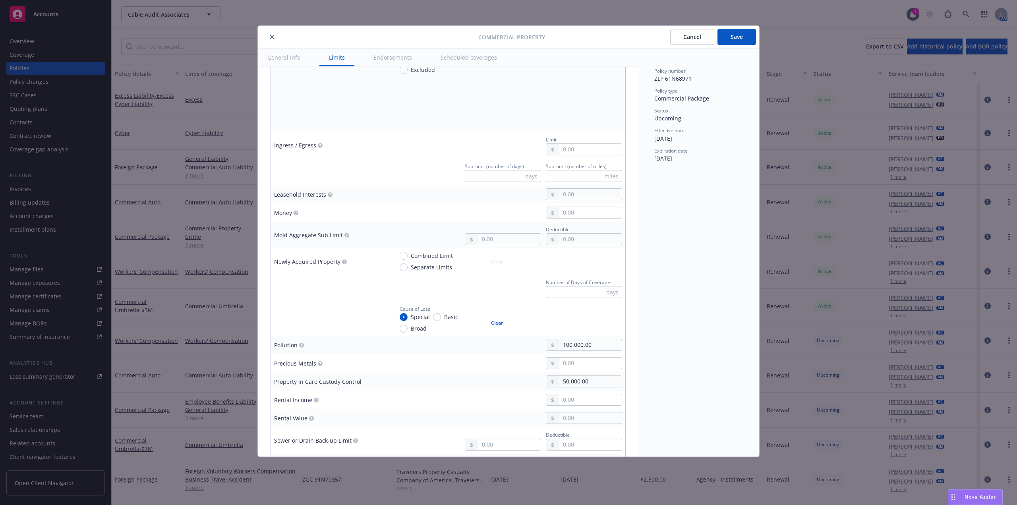
click at [740, 287] on div "Policy number ZLP 61N68971 Policy type Commercial Package Status Upcoming Effec…" at bounding box center [699, 252] width 121 height 408
click at [708, 287] on div "Policy number ZLP 61N68971 Policy type Commercial Package Status Upcoming Effec…" at bounding box center [699, 252] width 121 height 408
click at [727, 273] on div "Policy number ZLP 61N68971 Policy type Commercial Package Status Upcoming Effec…" at bounding box center [699, 252] width 121 height 408
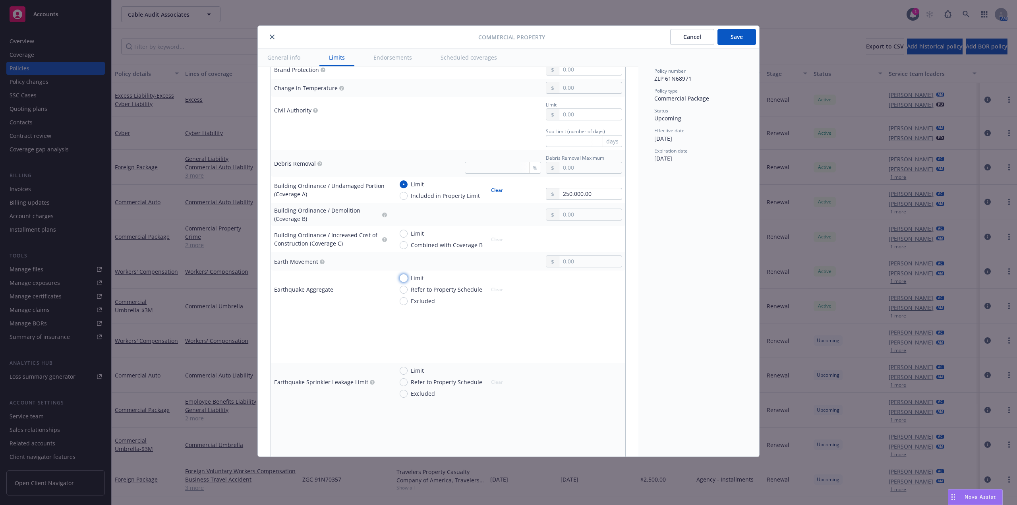
drag, startPoint x: 406, startPoint y: 278, endPoint x: 429, endPoint y: 278, distance: 23.1
click at [405, 278] on input "Limit" at bounding box center [404, 278] width 8 height 8
radio input "true"
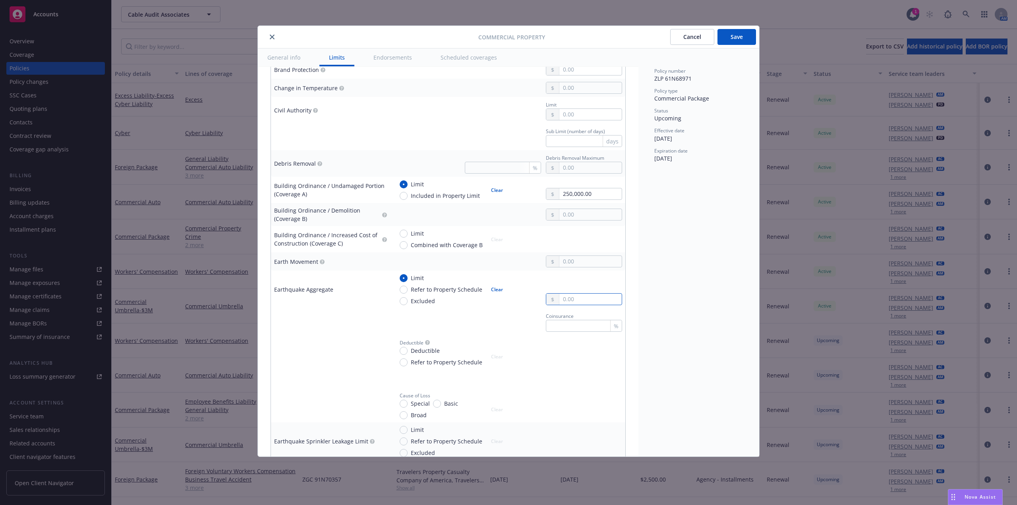
click at [579, 301] on input "text" at bounding box center [591, 299] width 62 height 11
paste input "1,000,000.00"
type input "1,000,000.00"
click at [664, 304] on div "Policy number ZLP 61N68971 Policy type Commercial Package Status Upcoming Effec…" at bounding box center [699, 252] width 121 height 408
click at [407, 351] on input "Deductible" at bounding box center [404, 351] width 8 height 8
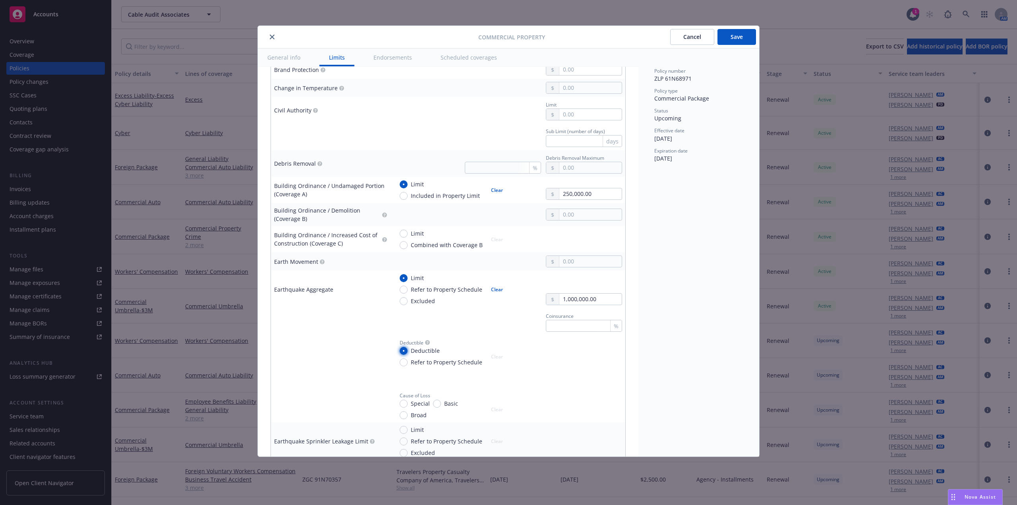
radio input "true"
click at [570, 363] on input "text" at bounding box center [591, 360] width 62 height 11
paste input "25,000.00"
type input "25,000.00"
click at [694, 362] on div "Policy number ZLP 61N68971 Policy type Commercial Package Status Upcoming Effec…" at bounding box center [699, 252] width 121 height 408
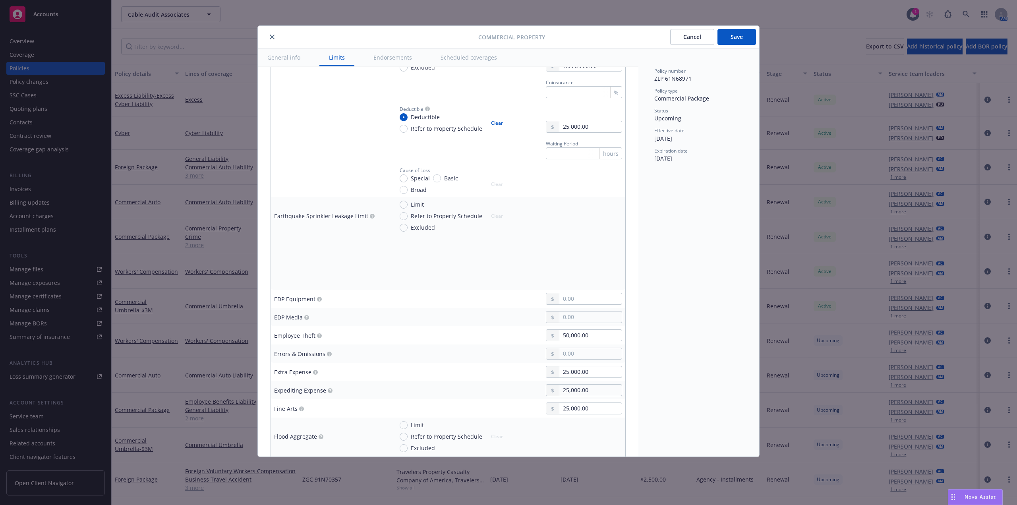
scroll to position [1048, 0]
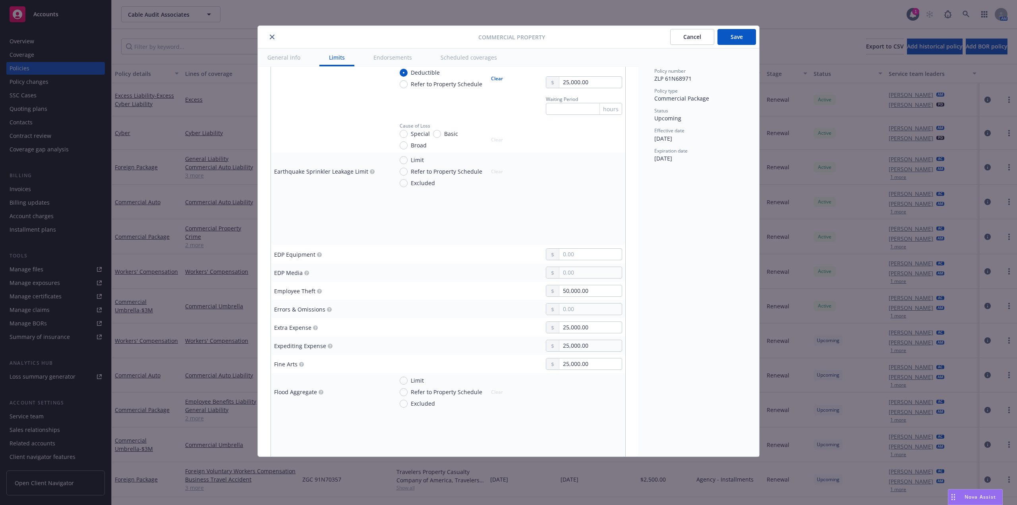
click at [682, 339] on div "Policy number ZLP 61N68971 Policy type Commercial Package Status Upcoming Effec…" at bounding box center [699, 252] width 121 height 408
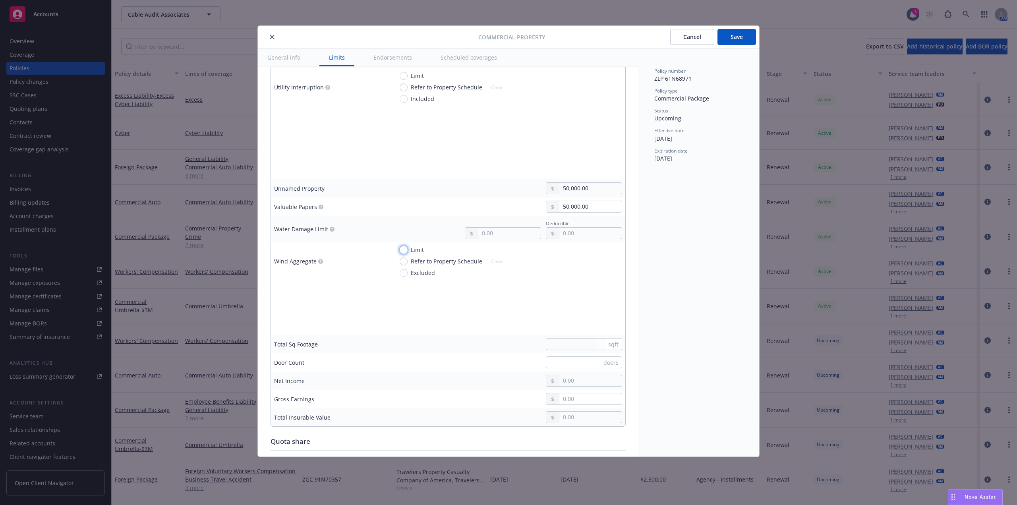
click at [406, 250] on input "Limit" at bounding box center [404, 250] width 8 height 8
radio input "true"
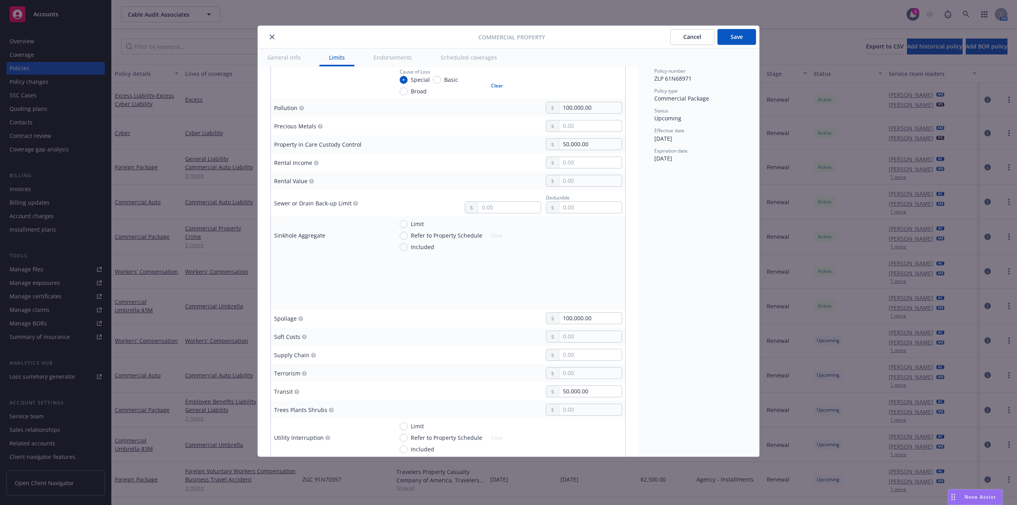
scroll to position [1859, 0]
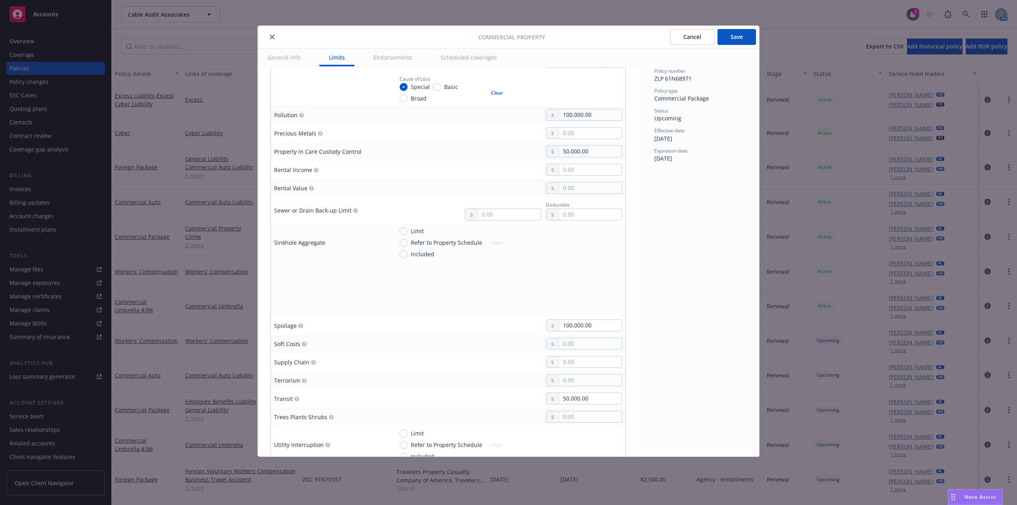
click at [710, 218] on div "Policy number ZLP 61N68971 Policy type Commercial Package Status Upcoming Effec…" at bounding box center [699, 252] width 121 height 408
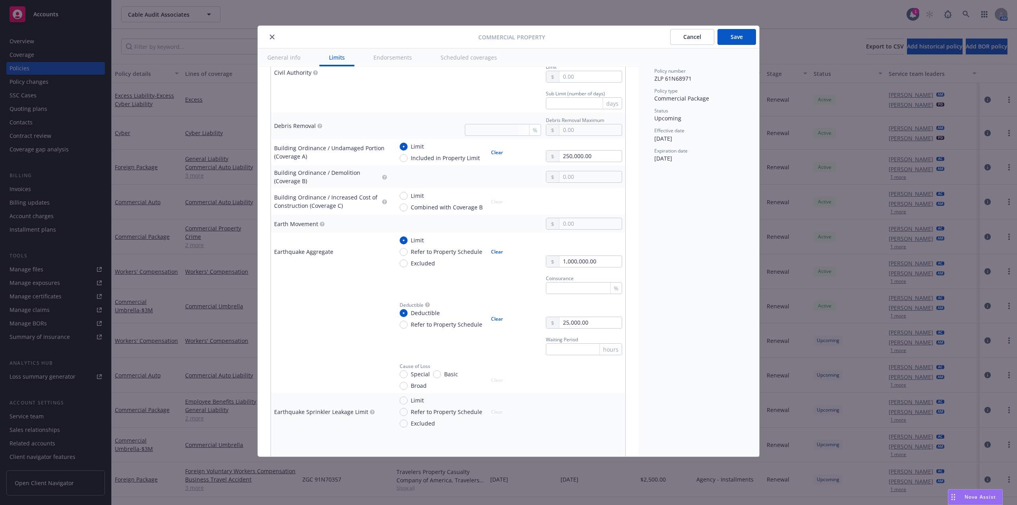
scroll to position [809, 0]
click at [572, 344] on input "text" at bounding box center [584, 347] width 76 height 12
type input "72"
click at [682, 317] on div "Policy number ZLP 61N68971 Policy type Commercial Package Status Upcoming Effec…" at bounding box center [699, 252] width 121 height 408
click at [706, 333] on div "Policy number ZLP 61N68971 Policy type Commercial Package Status Upcoming Effec…" at bounding box center [699, 252] width 121 height 408
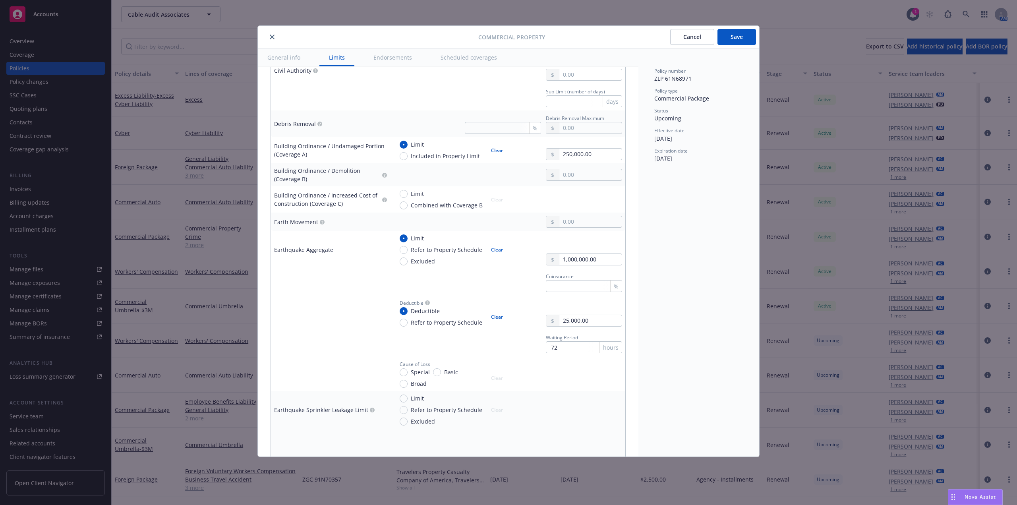
click at [700, 324] on div "Policy number ZLP 61N68971 Policy type Commercial Package Status Upcoming Effec…" at bounding box center [699, 252] width 121 height 408
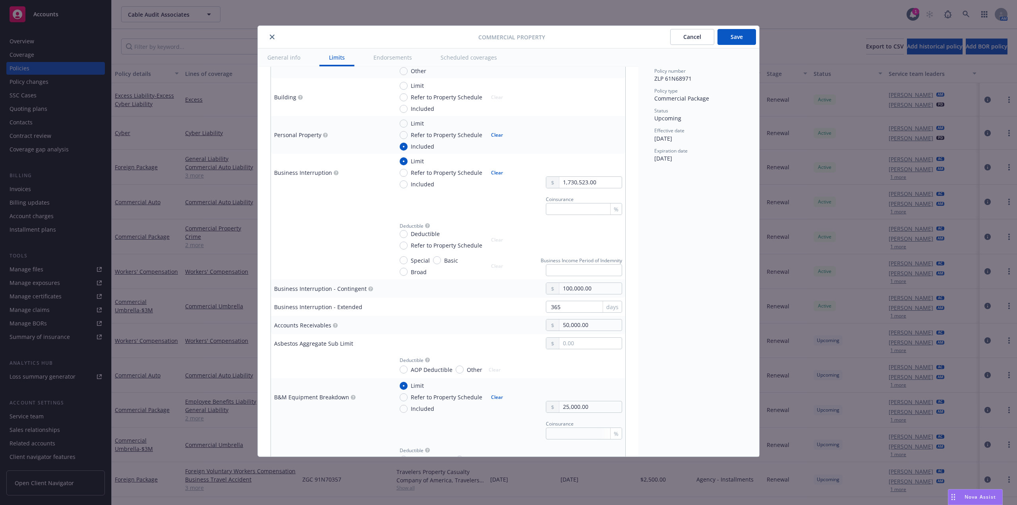
scroll to position [332, 0]
click at [406, 239] on input "Deductible" at bounding box center [404, 237] width 8 height 8
radio input "true"
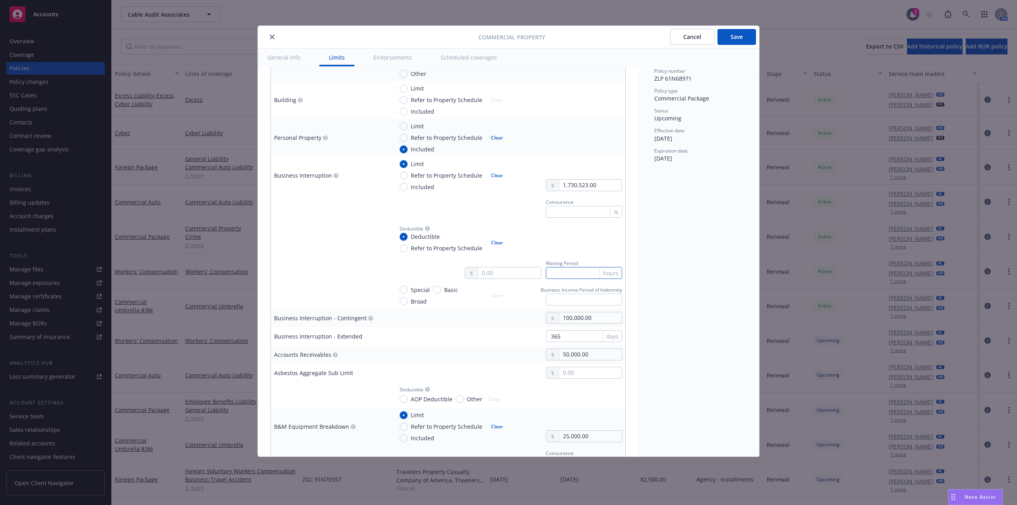
click at [577, 271] on input "text" at bounding box center [584, 273] width 76 height 12
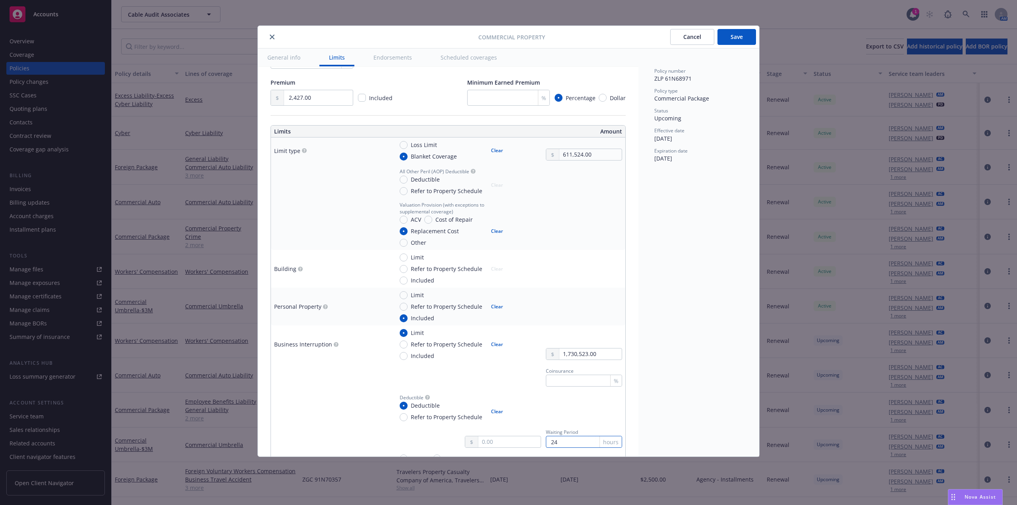
scroll to position [134, 0]
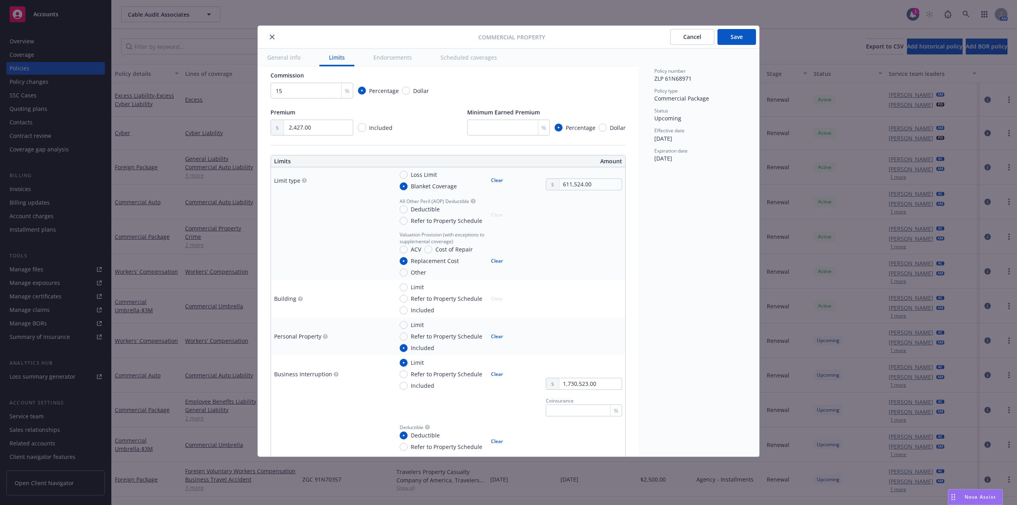
type input "24"
click at [406, 209] on input "Deductible" at bounding box center [404, 209] width 8 height 8
radio input "true"
click at [560, 221] on input "text" at bounding box center [591, 218] width 62 height 11
type input "1,000.00"
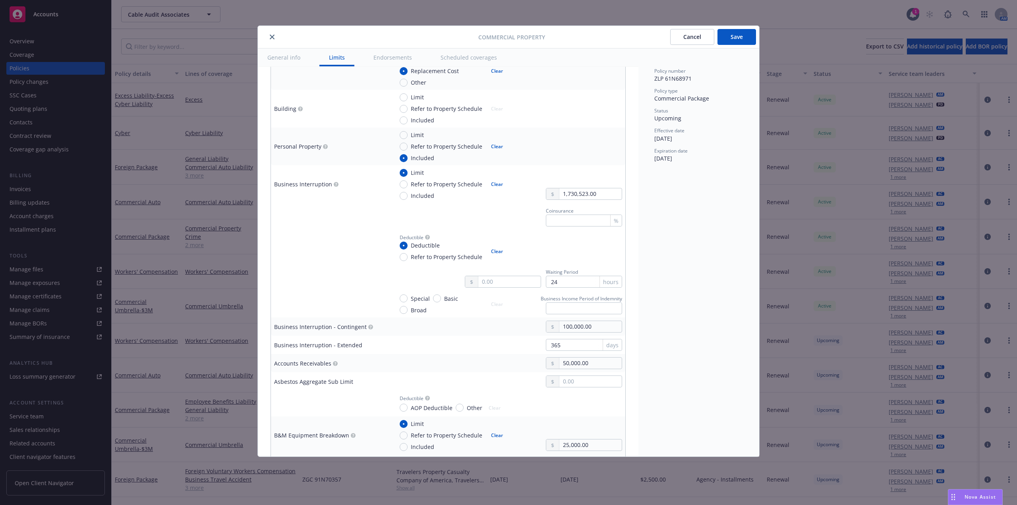
scroll to position [293, 0]
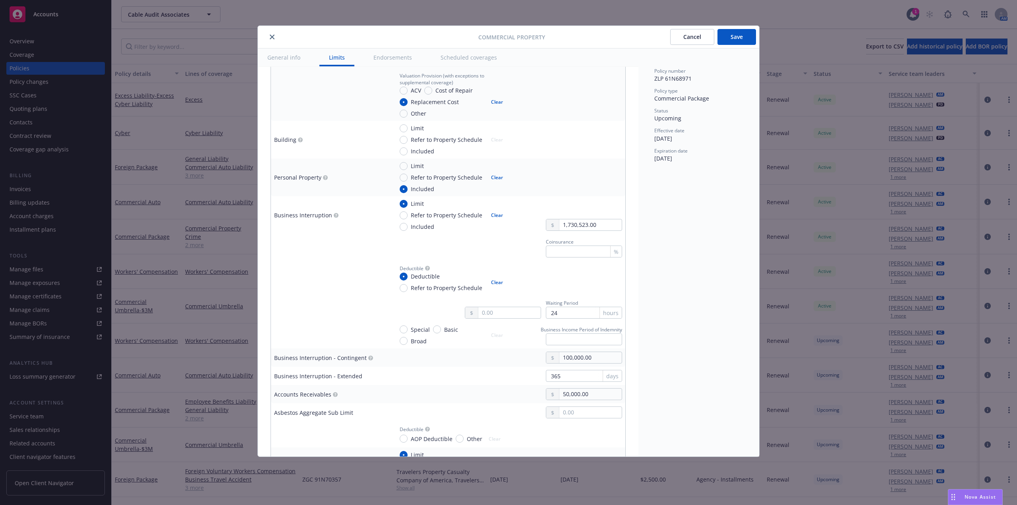
click at [665, 306] on div "Policy number ZLP 61N68971 Policy type Commercial Package Status Upcoming Effec…" at bounding box center [699, 252] width 121 height 408
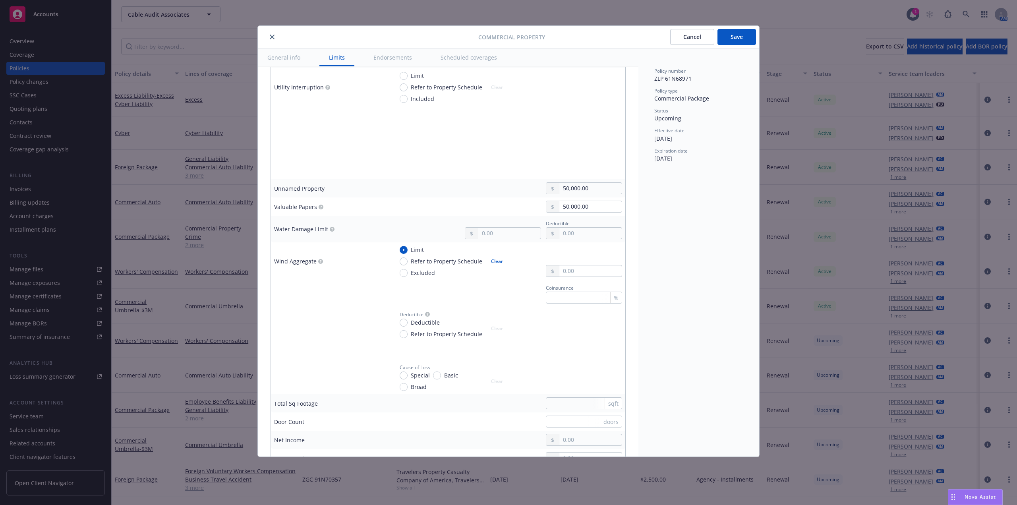
click at [498, 261] on button "Clear" at bounding box center [496, 261] width 21 height 11
radio input "false"
click at [545, 282] on td at bounding box center [507, 289] width 235 height 18
click at [723, 37] on button "Save" at bounding box center [737, 37] width 39 height 16
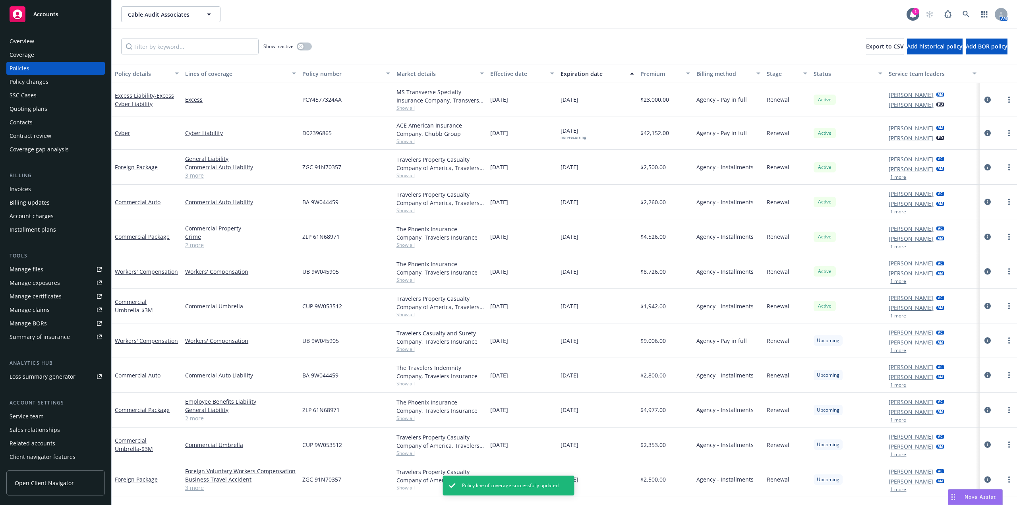
click at [197, 419] on link "2 more" at bounding box center [240, 418] width 111 height 8
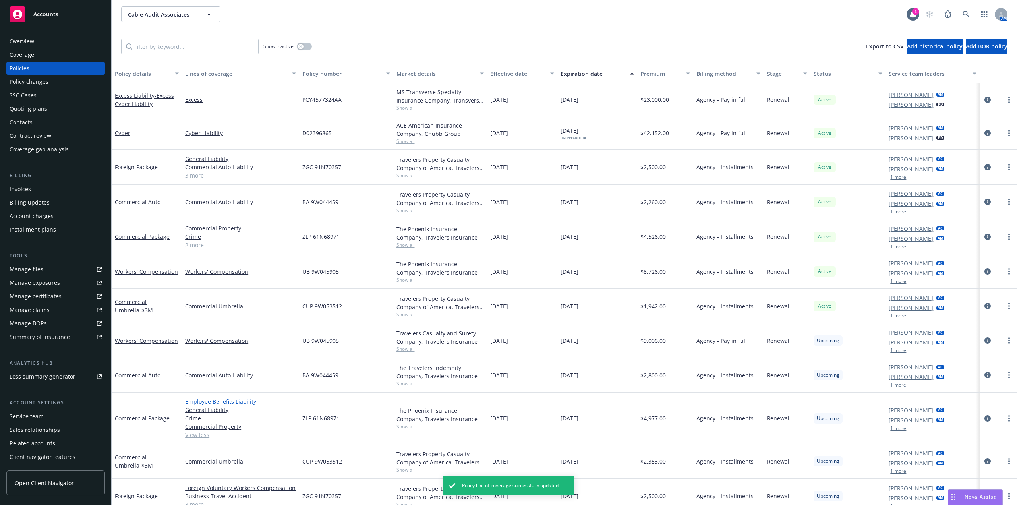
click at [229, 402] on link "Employee Benefits Liability" at bounding box center [240, 401] width 111 height 8
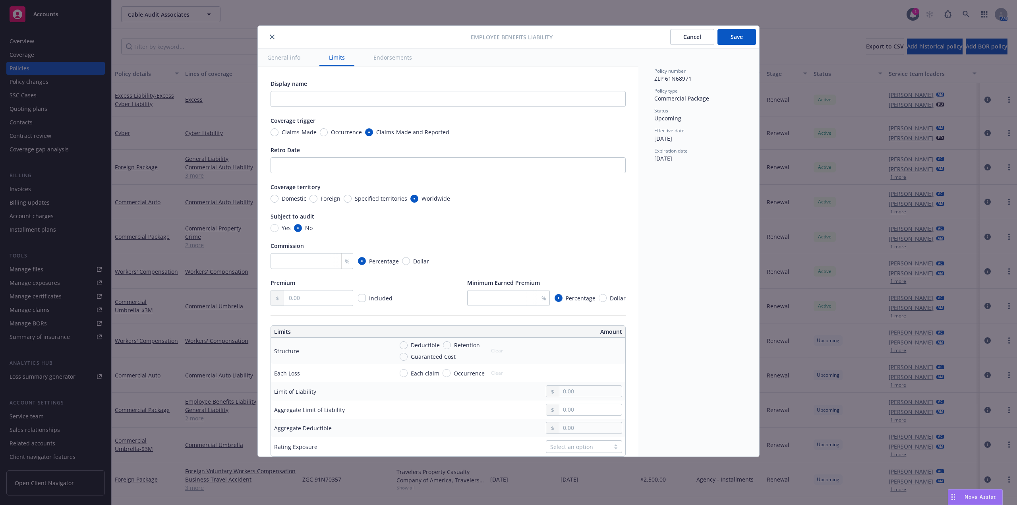
click at [293, 253] on div "Commission % Percentage Dollar" at bounding box center [448, 255] width 355 height 27
click at [293, 262] on input "number" at bounding box center [312, 261] width 83 height 16
type input "15"
click at [322, 312] on div "Display name Coverage trigger Claims-Made Occurrence Claims-Made and Reported R…" at bounding box center [448, 402] width 355 height 646
click at [322, 300] on input "text" at bounding box center [318, 298] width 69 height 15
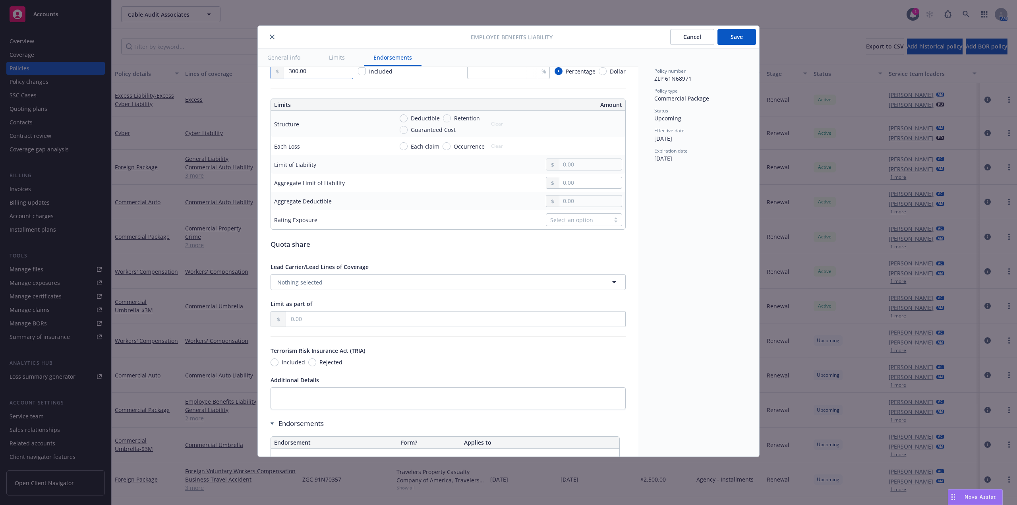
scroll to position [159, 0]
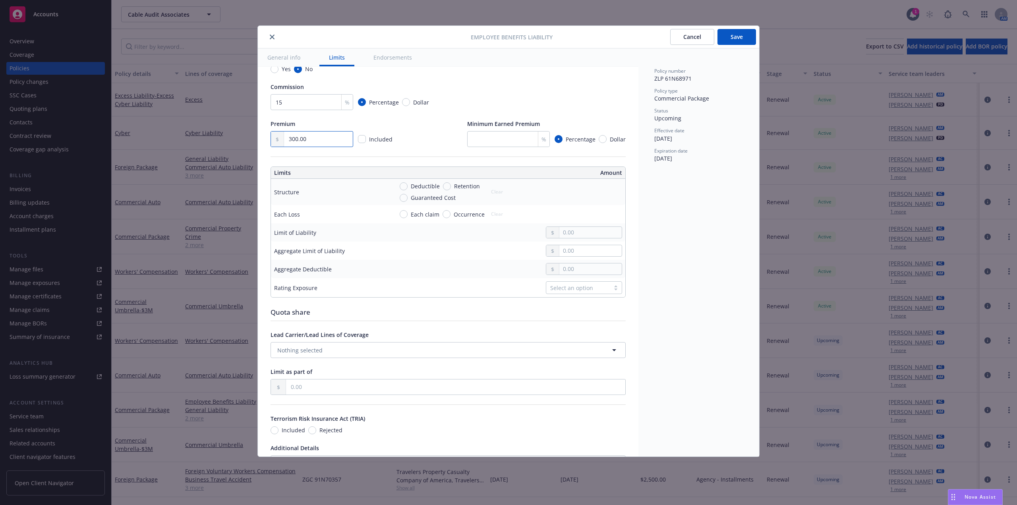
type input "300.00"
click at [581, 238] on input "text" at bounding box center [591, 232] width 62 height 11
type input "1,000,000.00"
click at [580, 256] on input "text" at bounding box center [591, 250] width 62 height 11
type input "3,000,000.00"
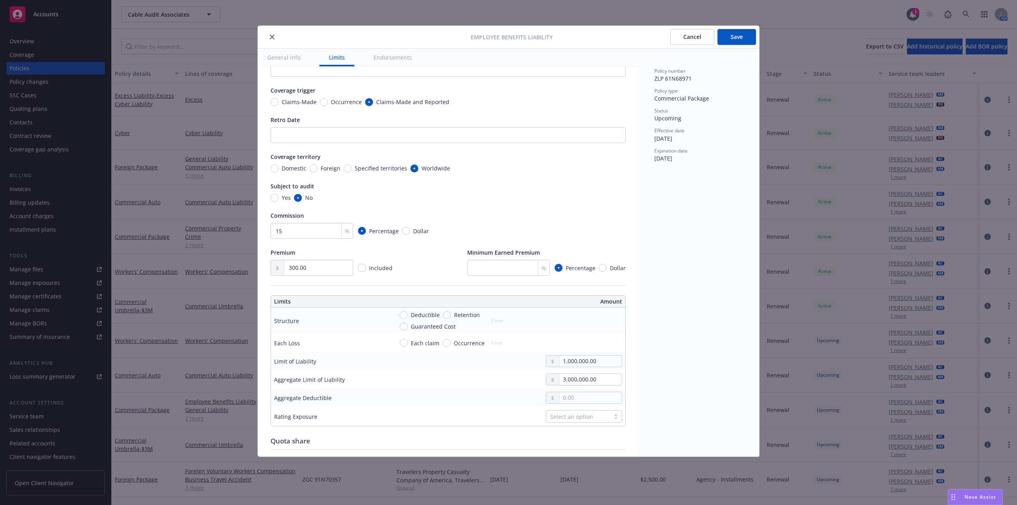
scroll to position [0, 0]
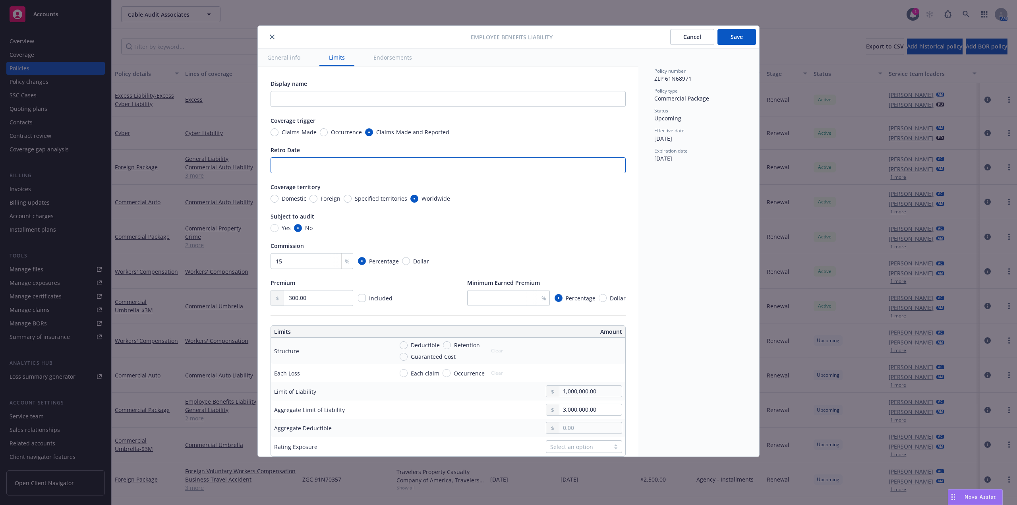
click at [318, 166] on input "Retro Date" at bounding box center [448, 165] width 355 height 16
paste input "[DATE]"
type input "[DATE]"
click at [322, 132] on input "Occurrence" at bounding box center [324, 132] width 8 height 8
radio input "true"
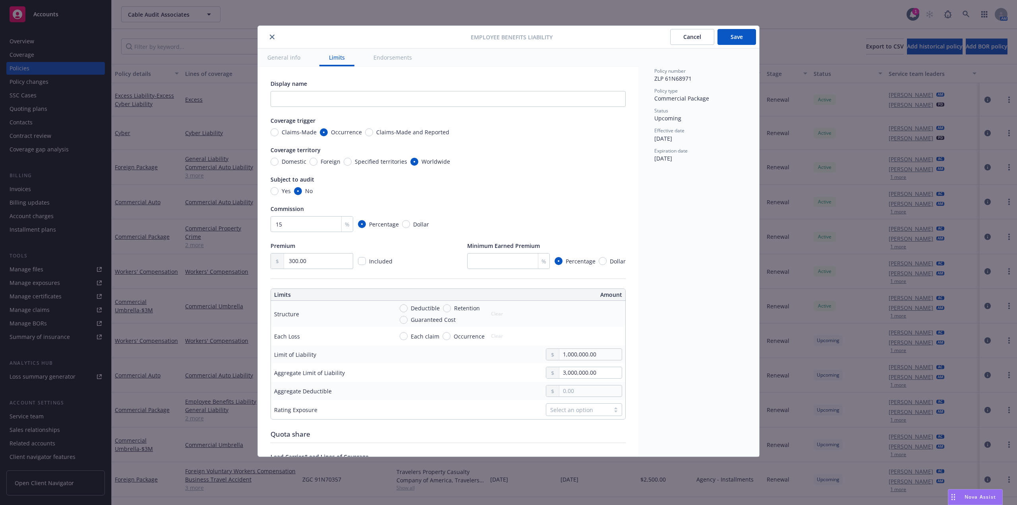
click at [284, 132] on span "Claims-Made" at bounding box center [299, 132] width 35 height 8
click at [279, 132] on input "Claims-Made" at bounding box center [275, 132] width 8 height 8
radio input "true"
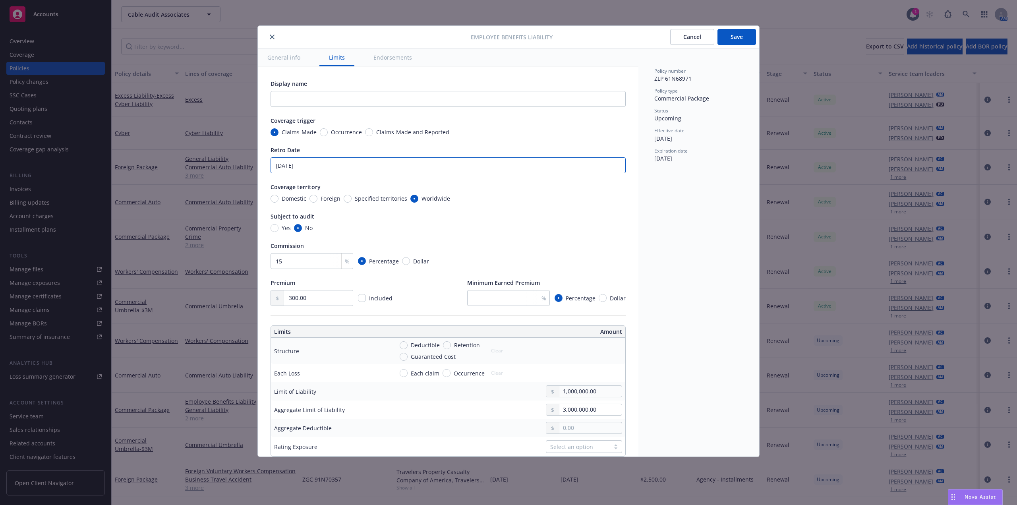
click at [346, 163] on input "[DATE]" at bounding box center [448, 165] width 355 height 16
click at [507, 132] on div "Claims-Made Occurrence Claims-Made and Reported" at bounding box center [448, 132] width 355 height 8
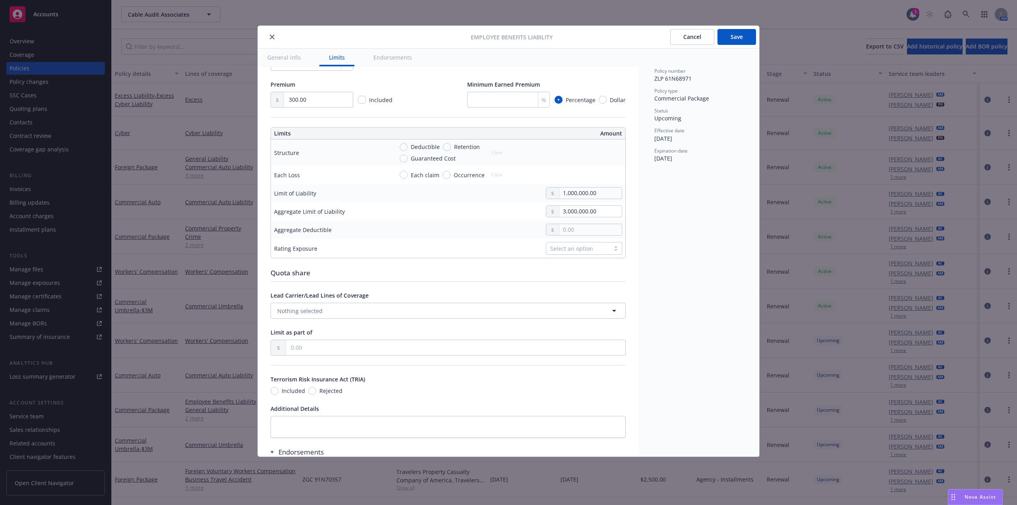
scroll to position [199, 0]
click at [601, 254] on div "Select an option" at bounding box center [578, 248] width 64 height 12
click at [583, 331] on span "Full-time Headcount" at bounding box center [575, 327] width 54 height 8
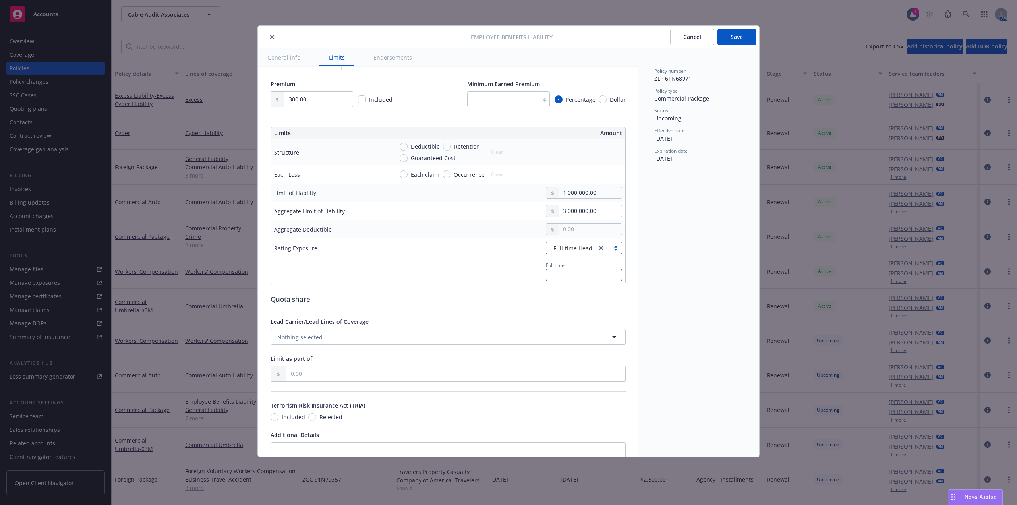
click at [579, 281] on input "text" at bounding box center [584, 275] width 76 height 12
paste input "81"
type input "81"
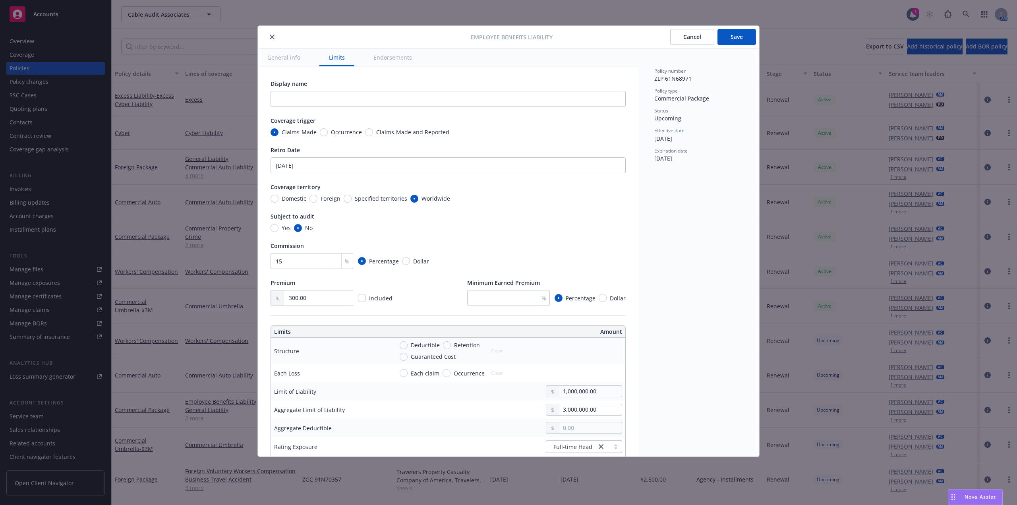
click at [736, 41] on button "Save" at bounding box center [737, 37] width 39 height 16
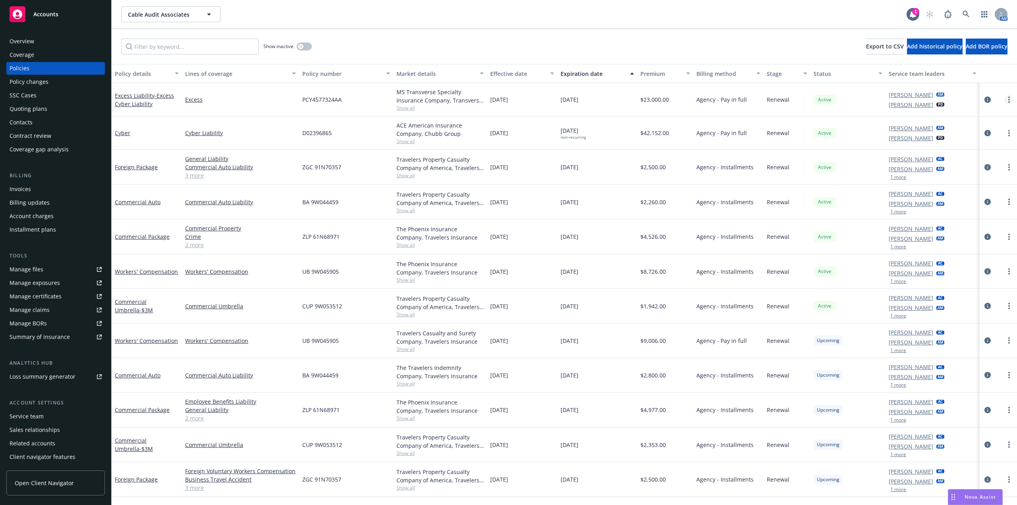
click at [1009, 98] on icon "more" at bounding box center [1010, 100] width 2 height 6
click at [145, 95] on link "Excess Liability - Excess Cyber Liability" at bounding box center [144, 100] width 59 height 16
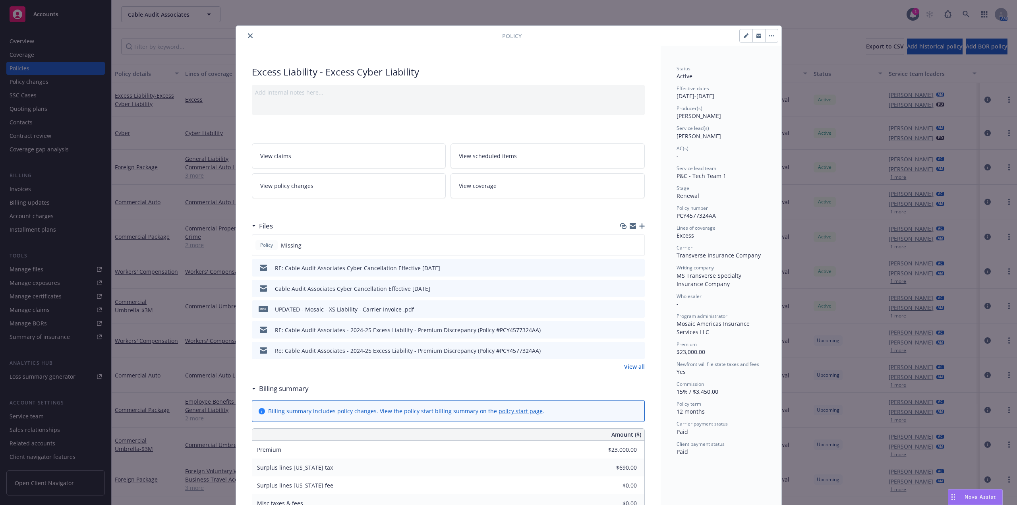
click at [740, 37] on button "button" at bounding box center [746, 35] width 13 height 13
select select "RENEWAL"
select select "12"
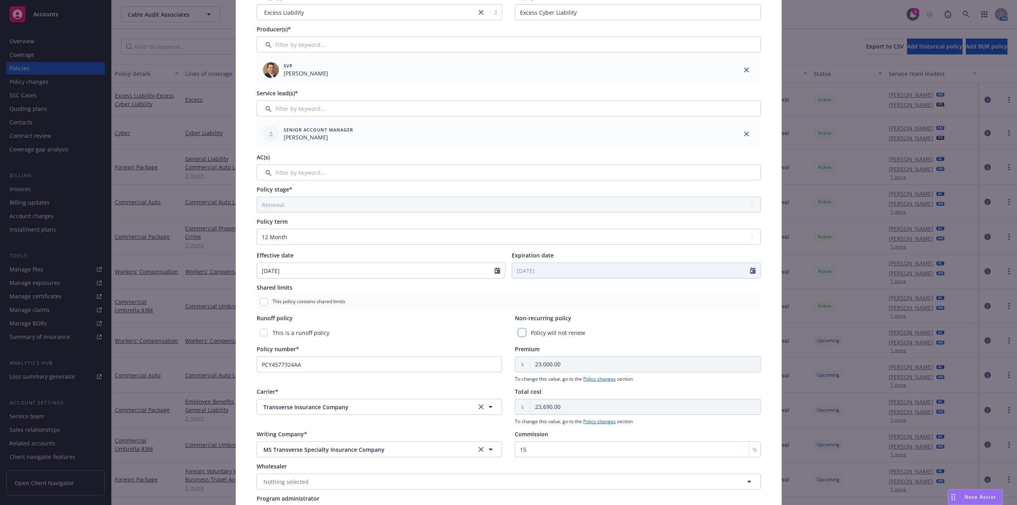
click at [522, 334] on input "checkbox" at bounding box center [522, 333] width 8 height 8
checkbox input "true"
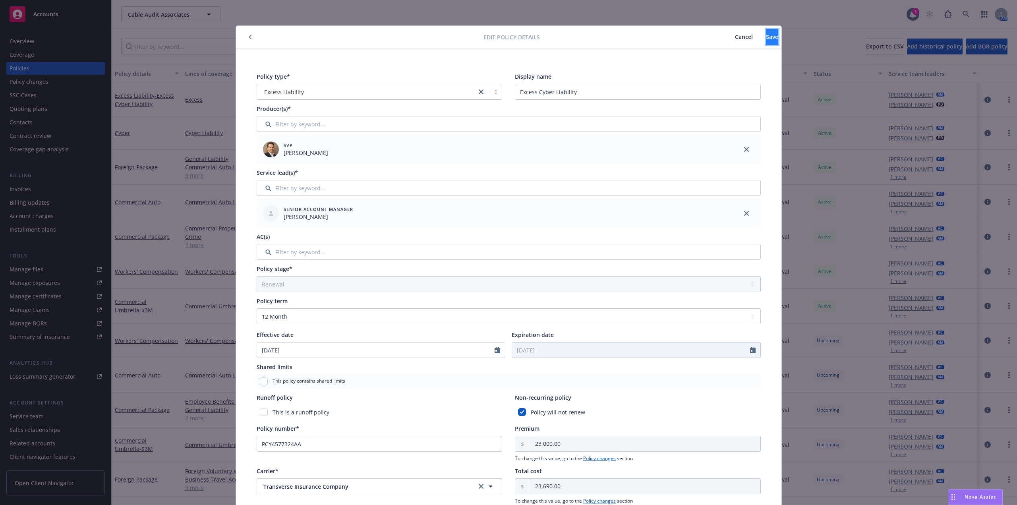
click at [766, 36] on span "Save" at bounding box center [772, 37] width 12 height 8
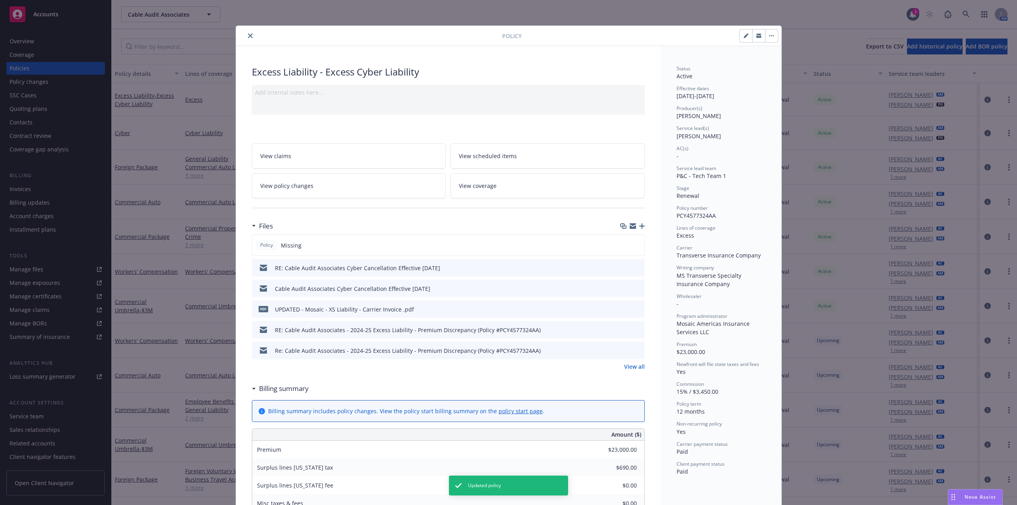
click at [248, 36] on icon "close" at bounding box center [250, 35] width 5 height 5
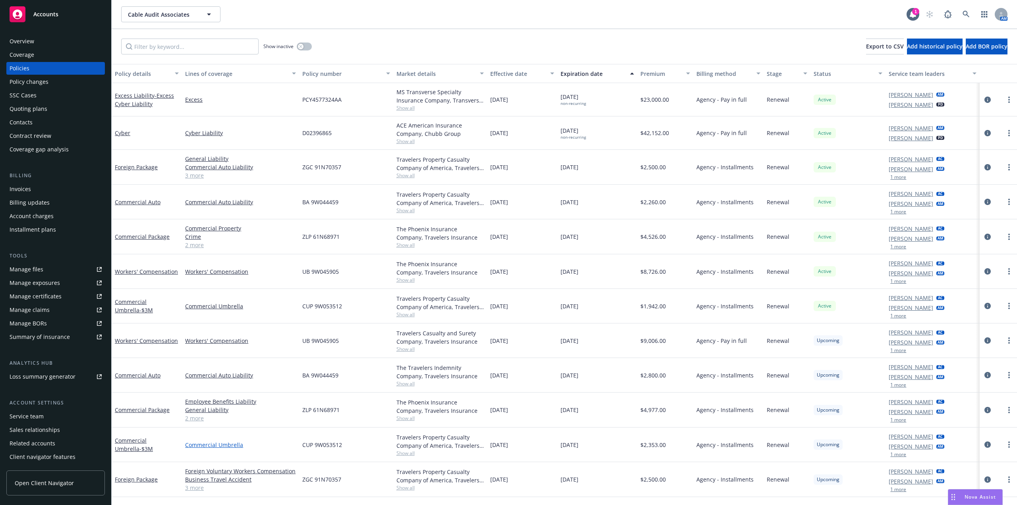
click at [213, 446] on link "Commercial Umbrella" at bounding box center [240, 445] width 111 height 8
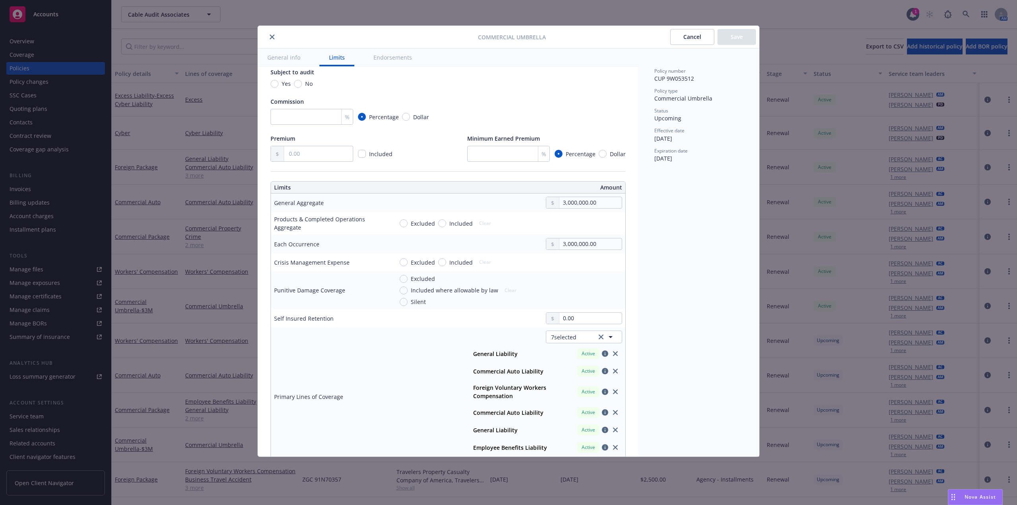
scroll to position [69, 0]
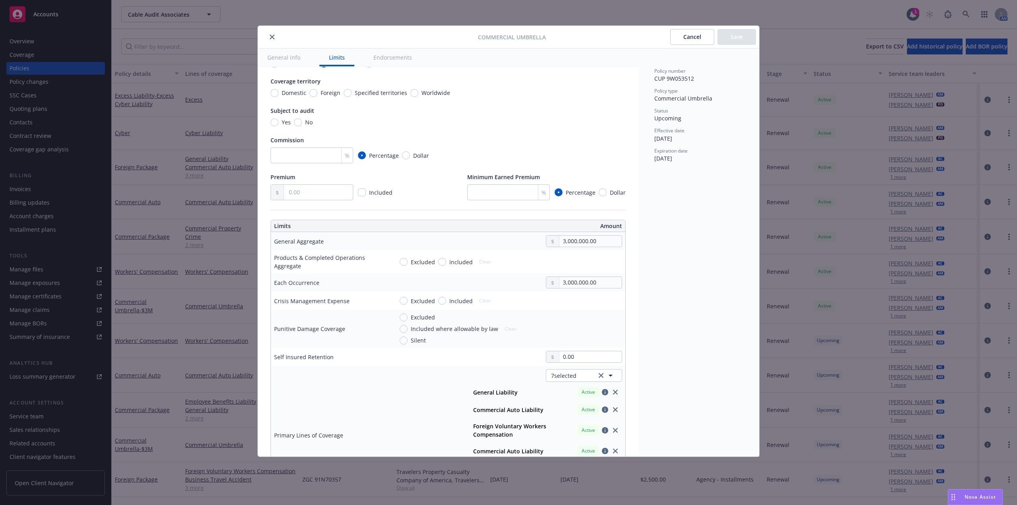
click at [690, 42] on button "Cancel" at bounding box center [692, 37] width 44 height 16
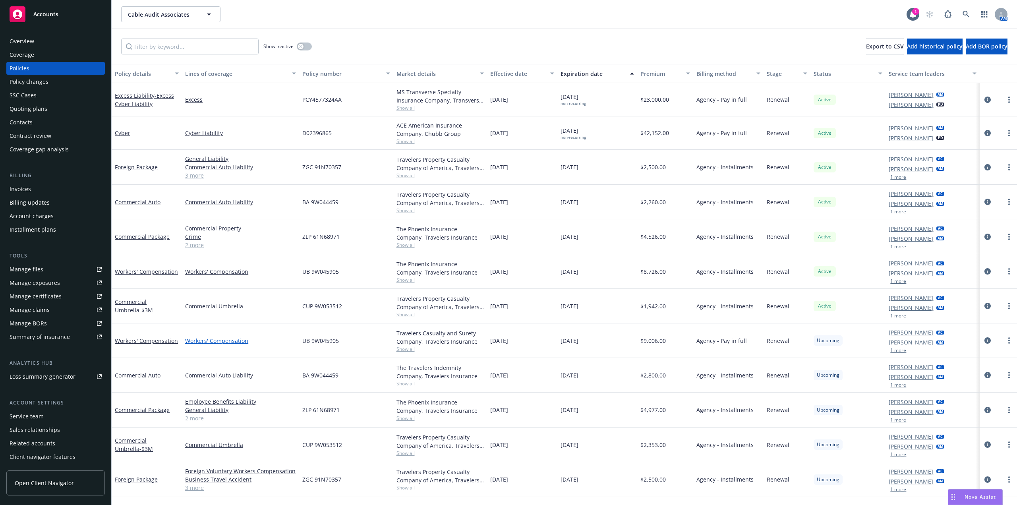
click at [231, 339] on link "Workers' Compensation" at bounding box center [240, 341] width 111 height 8
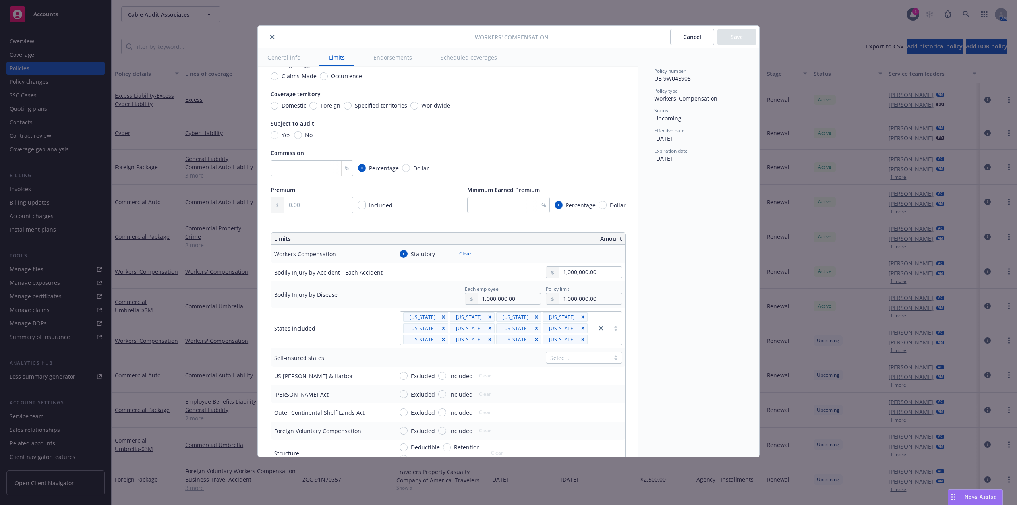
scroll to position [40, 0]
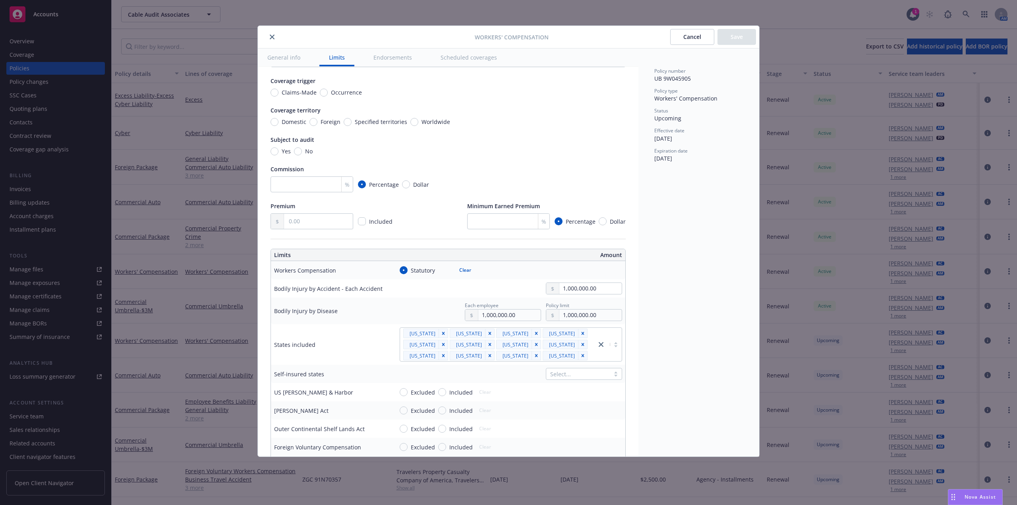
drag, startPoint x: 360, startPoint y: 211, endPoint x: 491, endPoint y: 143, distance: 148.2
click at [548, 147] on div "Subject to audit Yes No" at bounding box center [448, 146] width 355 height 20
click at [275, 153] on input "Yes" at bounding box center [275, 151] width 8 height 8
radio input "true"
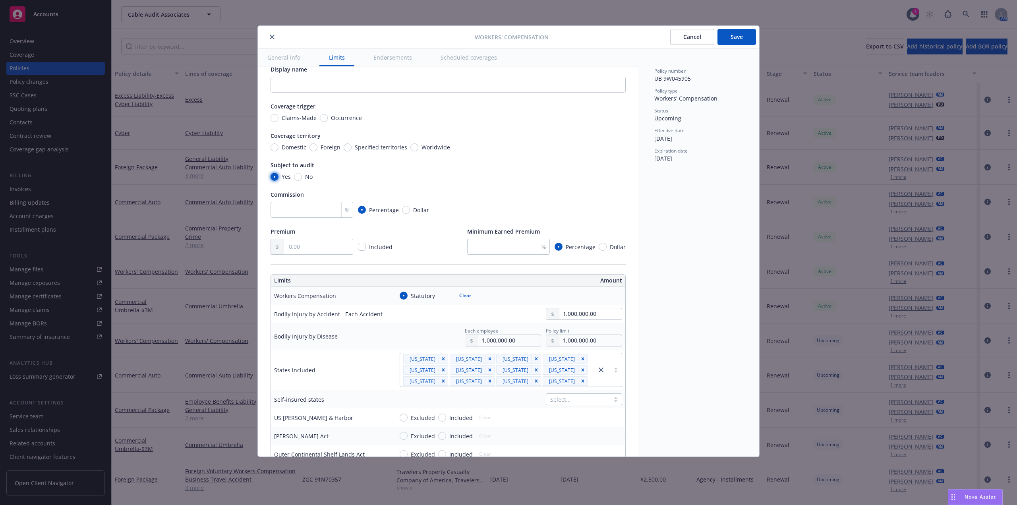
scroll to position [0, 0]
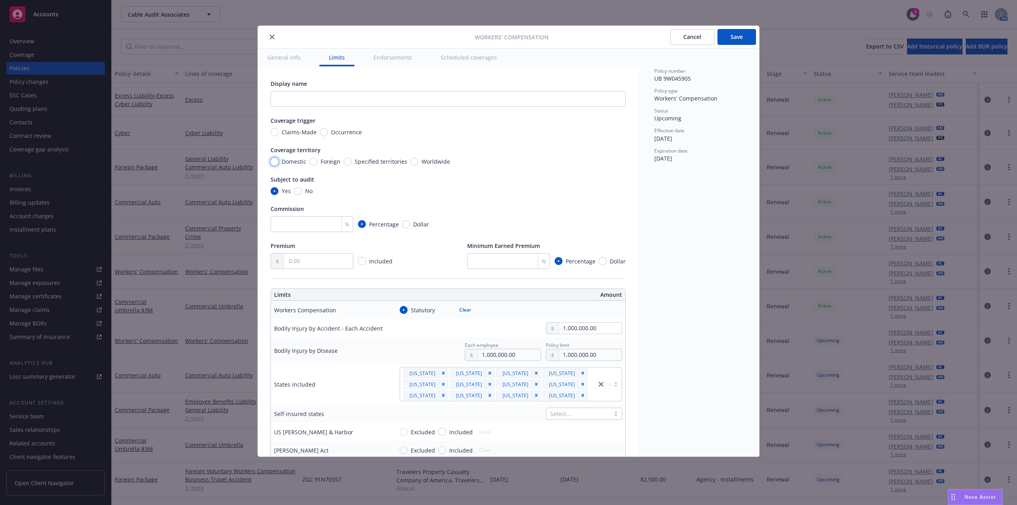
click at [278, 161] on input "Domestic" at bounding box center [275, 162] width 8 height 8
radio input "true"
drag, startPoint x: 321, startPoint y: 132, endPoint x: 370, endPoint y: 130, distance: 48.9
click at [321, 131] on input "Occurrence" at bounding box center [324, 132] width 8 height 8
radio input "true"
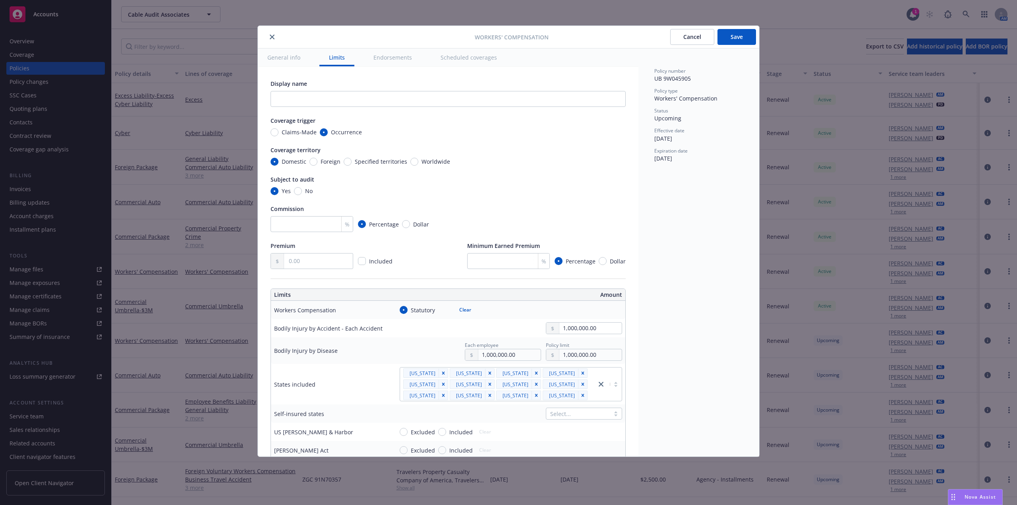
click at [734, 37] on button "Save" at bounding box center [737, 37] width 39 height 16
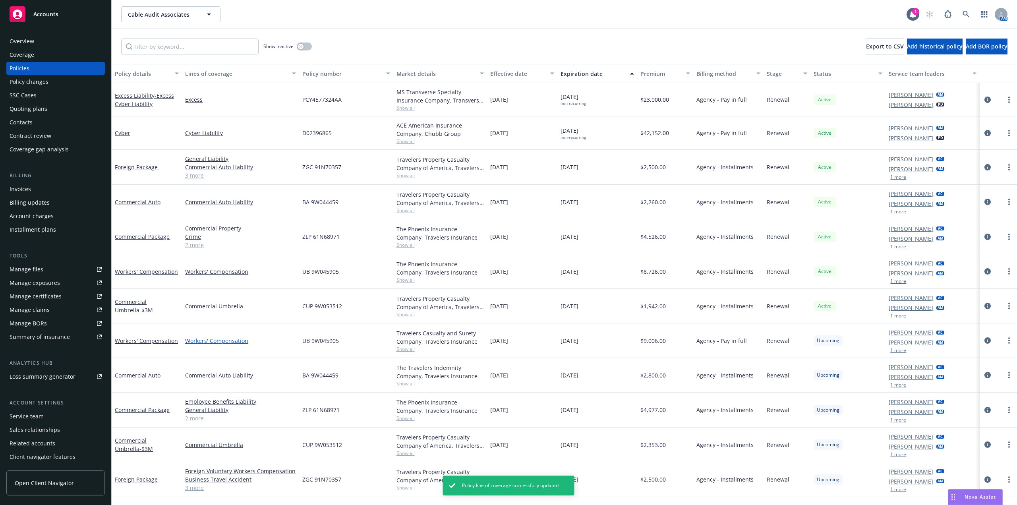
click at [227, 342] on link "Workers' Compensation" at bounding box center [240, 341] width 111 height 8
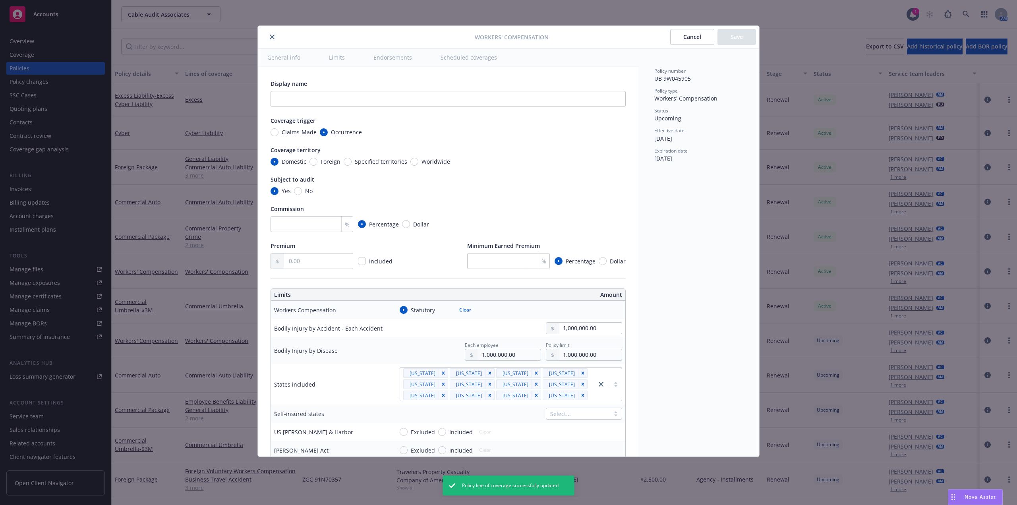
radio input "true"
drag, startPoint x: 271, startPoint y: 36, endPoint x: 240, endPoint y: 209, distance: 176.0
click at [271, 36] on icon "close" at bounding box center [272, 37] width 5 height 5
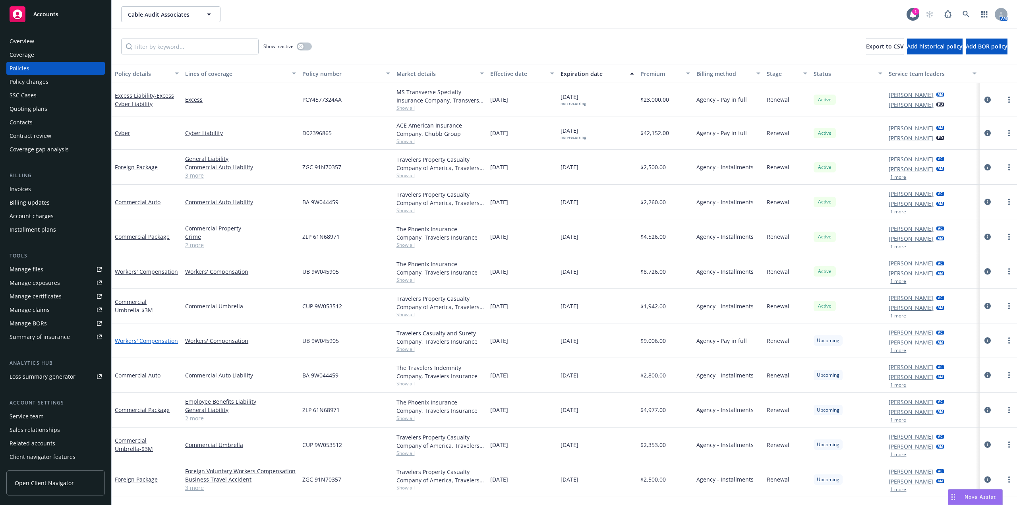
click at [153, 341] on link "Workers' Compensation" at bounding box center [146, 341] width 63 height 8
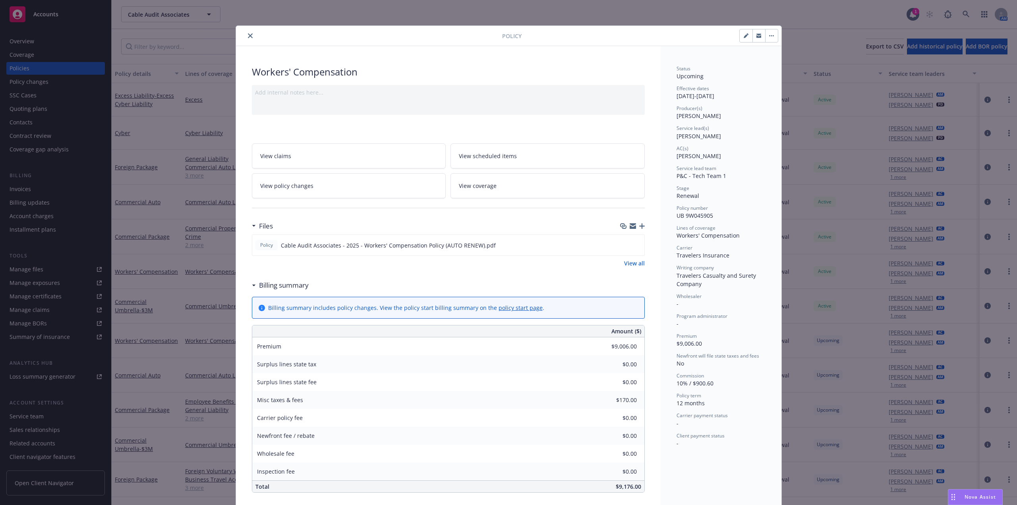
drag, startPoint x: 247, startPoint y: 35, endPoint x: 246, endPoint y: 47, distance: 11.6
click at [248, 35] on icon "close" at bounding box center [250, 35] width 5 height 5
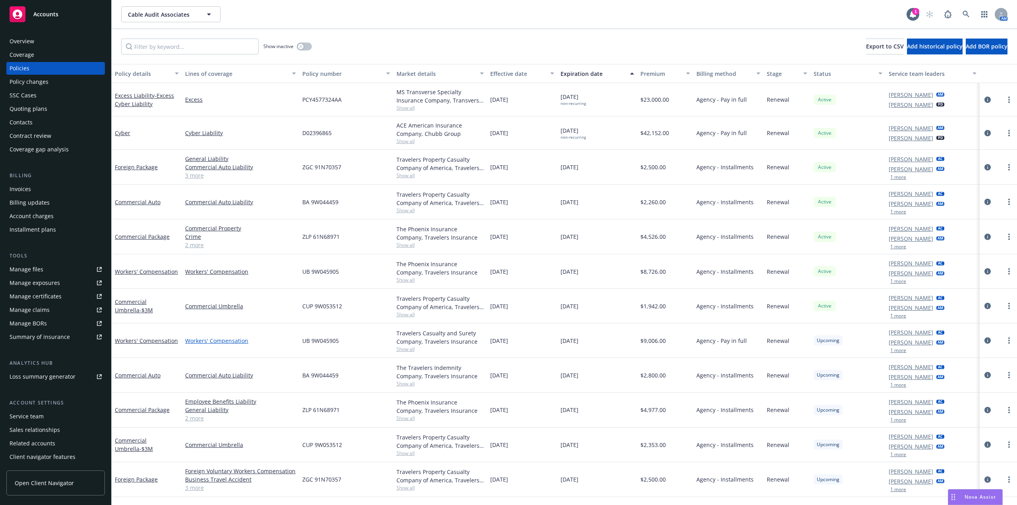
click at [207, 341] on link "Workers' Compensation" at bounding box center [240, 341] width 111 height 8
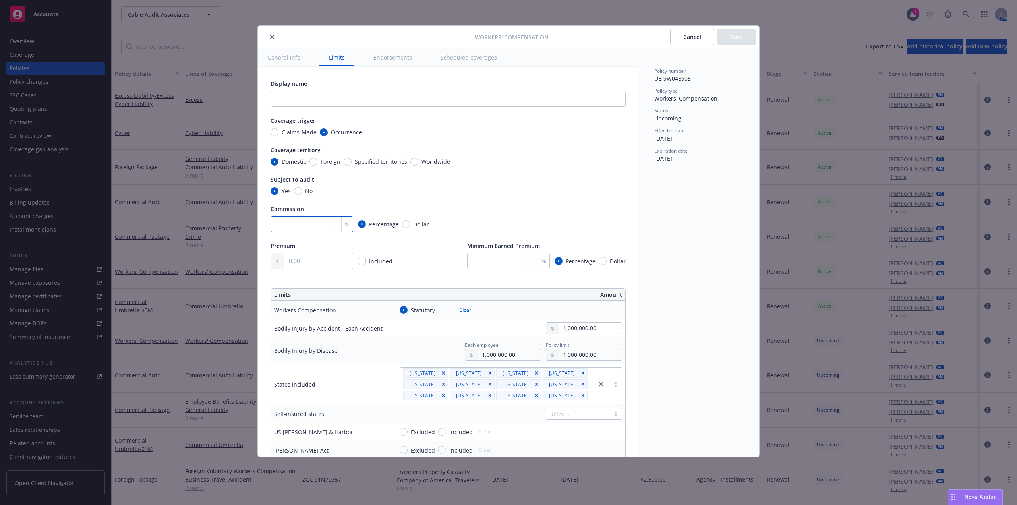
click at [302, 226] on input "number" at bounding box center [312, 224] width 83 height 16
type input "10"
click at [310, 258] on input "text" at bounding box center [318, 261] width 69 height 15
paste input "9,006.00"
type input "9,006.00"
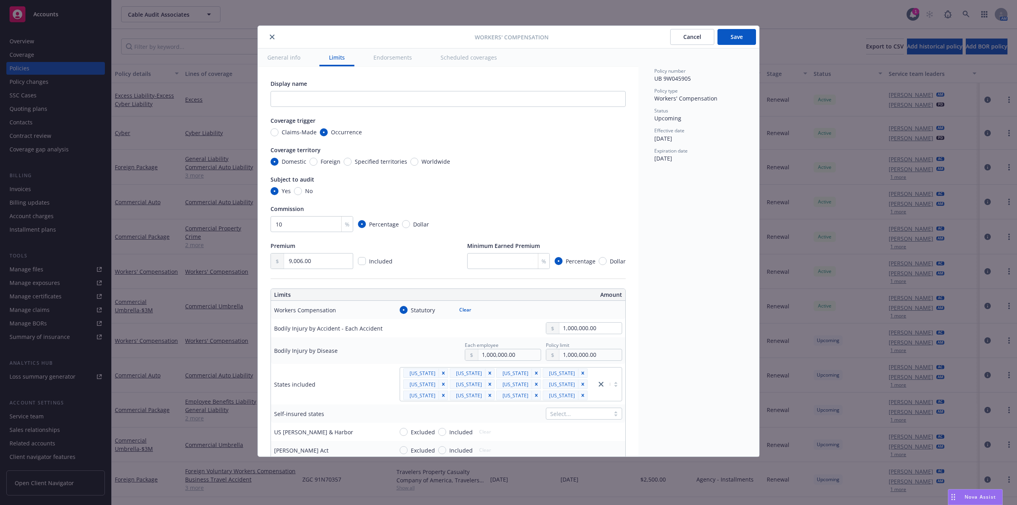
click at [530, 178] on div "Subject to audit" at bounding box center [448, 179] width 355 height 8
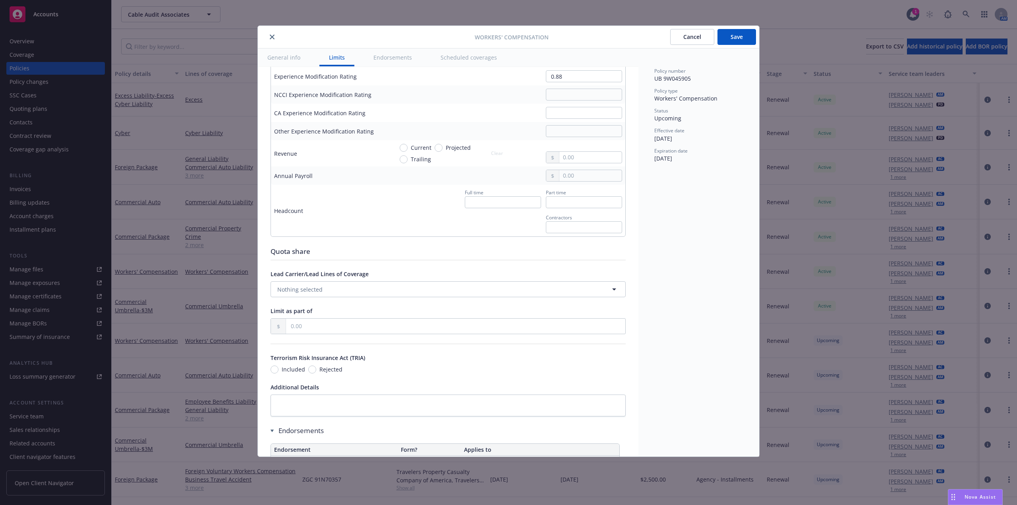
scroll to position [477, 0]
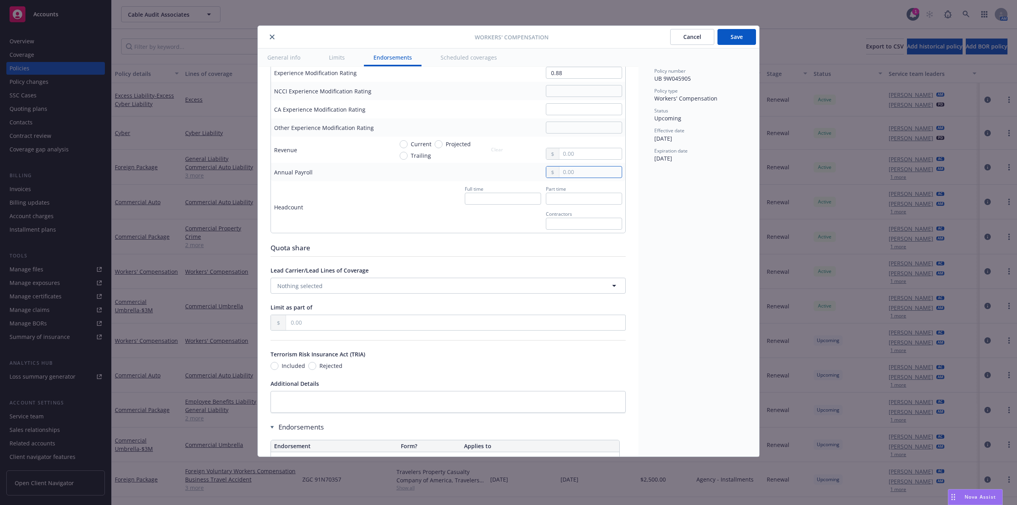
click at [570, 174] on input "text" at bounding box center [591, 172] width 62 height 11
paste input "9,269,000.00"
type input "9,269,000.00"
click at [490, 198] on input "text" at bounding box center [503, 199] width 76 height 12
type input "73"
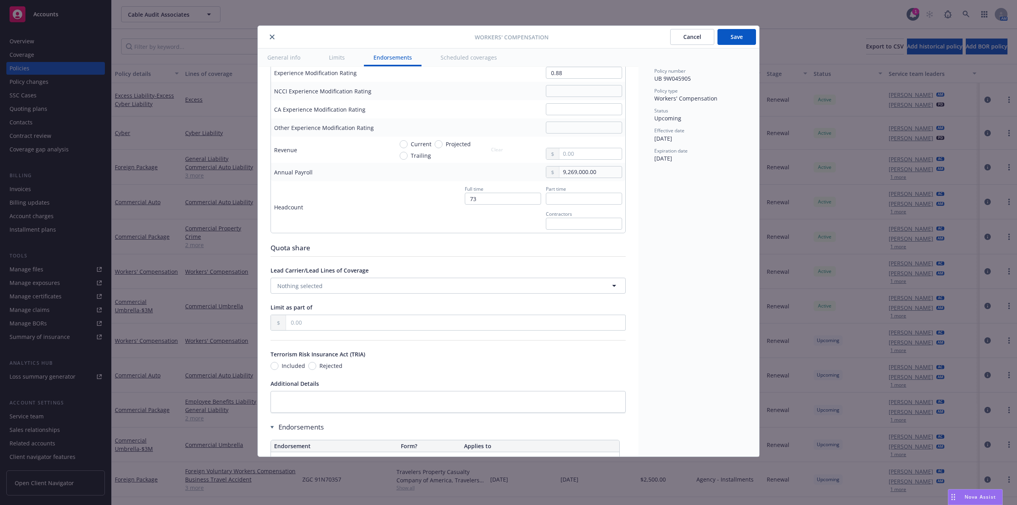
click at [686, 236] on div "Policy number UB 9W045905 Policy type Workers' Compensation Status Upcoming Eff…" at bounding box center [699, 252] width 121 height 408
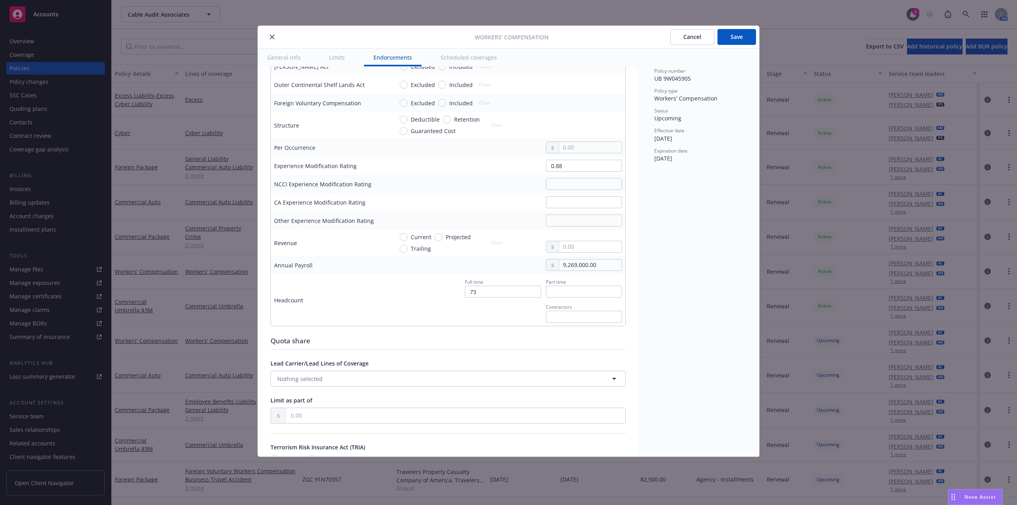
scroll to position [358, 0]
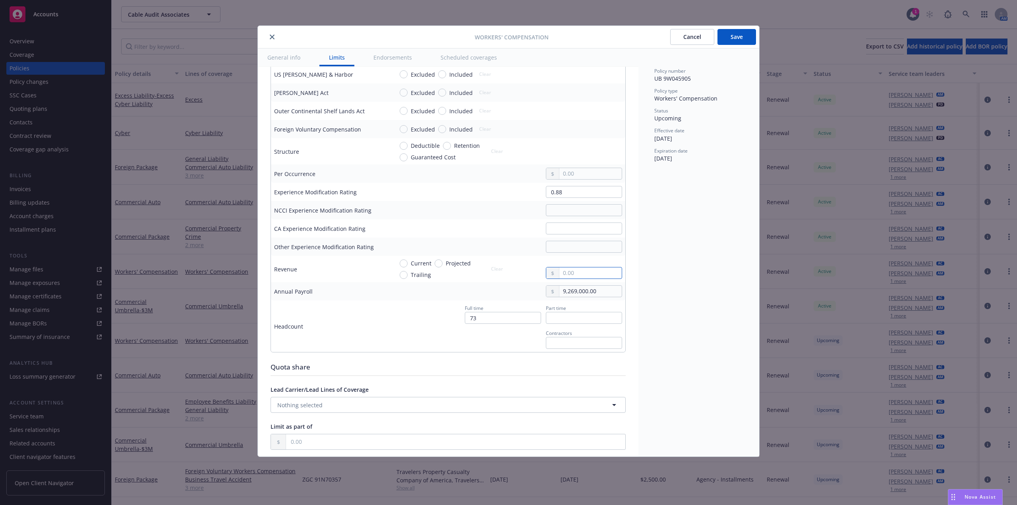
click at [570, 274] on input "text" at bounding box center [591, 272] width 62 height 11
paste input "19,620,436.00"
type input "19,620,436.00"
click at [440, 263] on input "Projected" at bounding box center [439, 264] width 8 height 8
radio input "true"
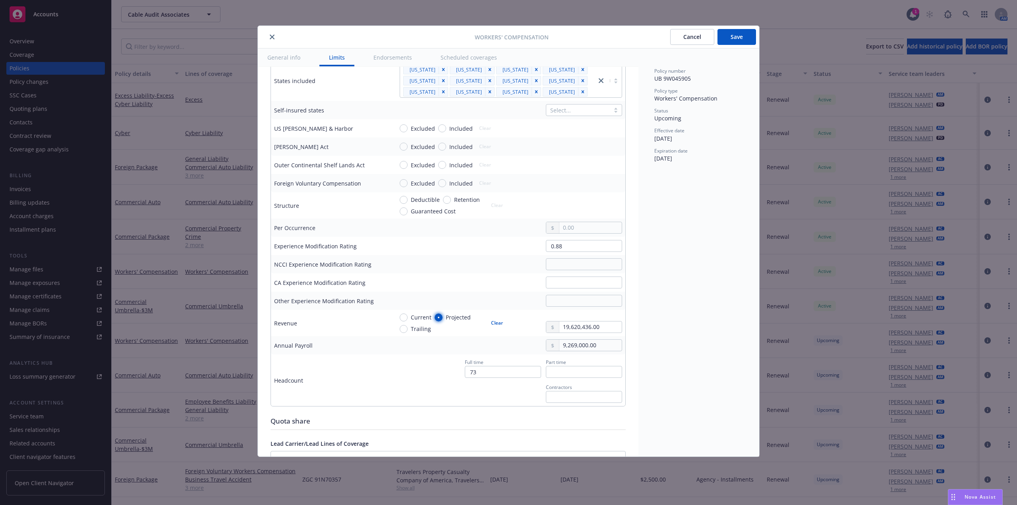
scroll to position [199, 0]
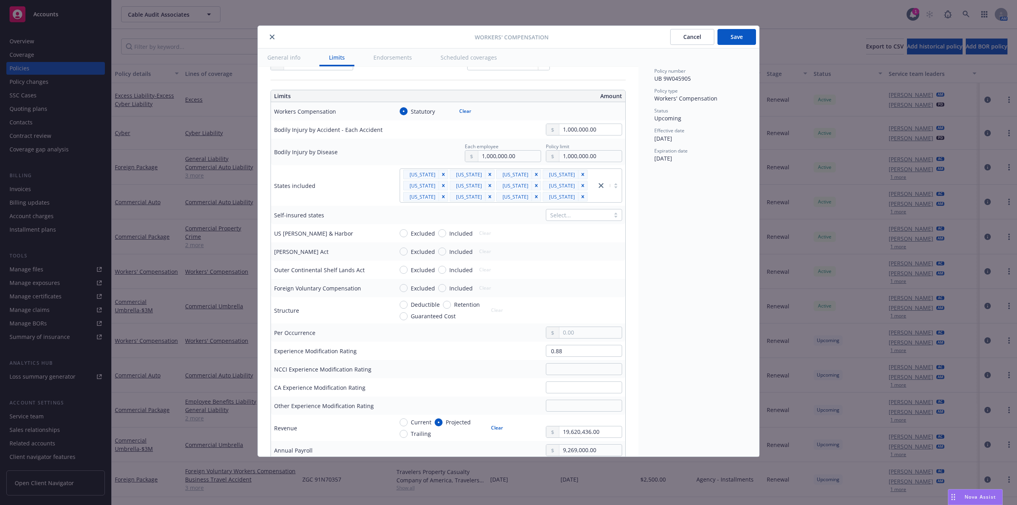
click at [733, 47] on div "Workers' Compensation Cancel Save" at bounding box center [509, 37] width 502 height 23
click at [736, 42] on button "Save" at bounding box center [737, 37] width 39 height 16
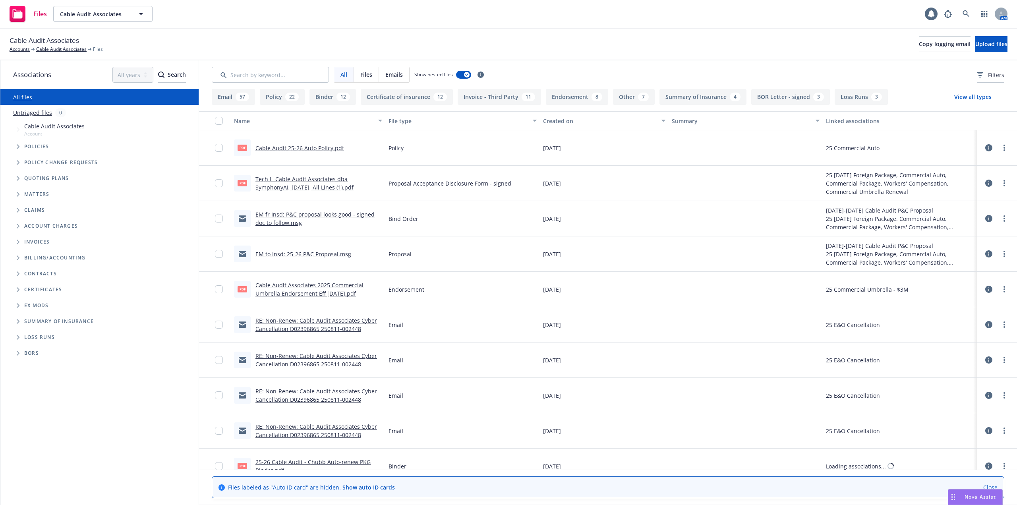
click at [265, 70] on input "Search by keyword..." at bounding box center [270, 75] width 117 height 16
click at [265, 78] on input "Search by keyword..." at bounding box center [270, 75] width 117 height 16
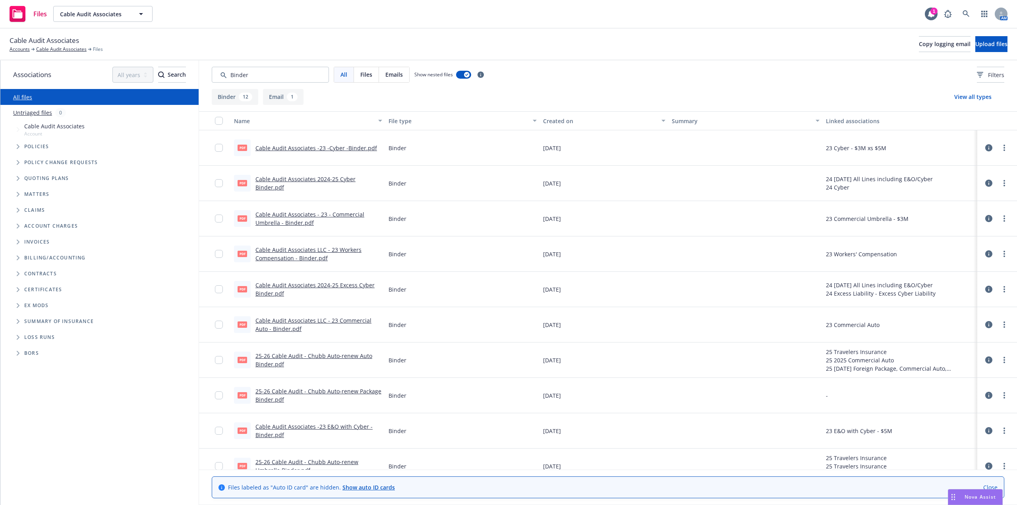
click at [553, 124] on div "Created on" at bounding box center [600, 121] width 114 height 8
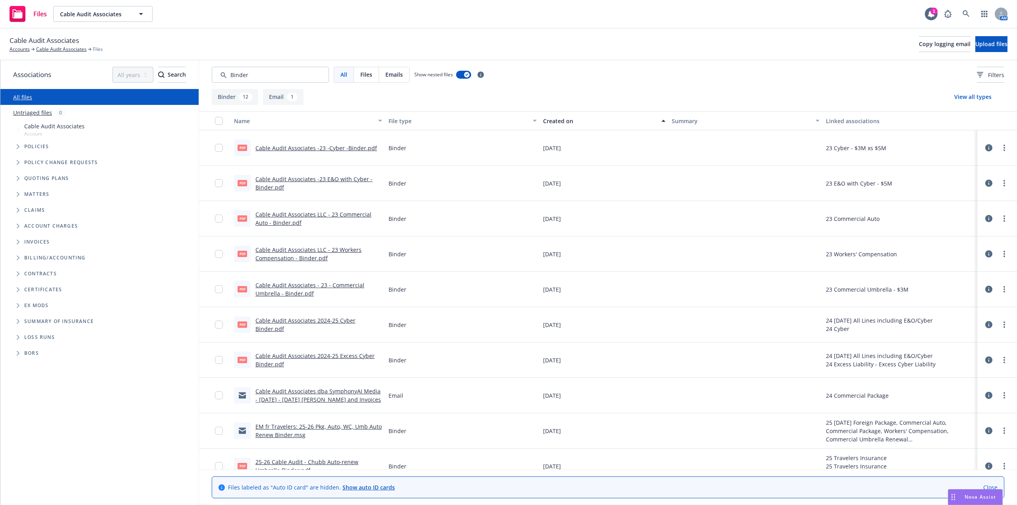
click at [553, 123] on div "Created on" at bounding box center [600, 121] width 114 height 8
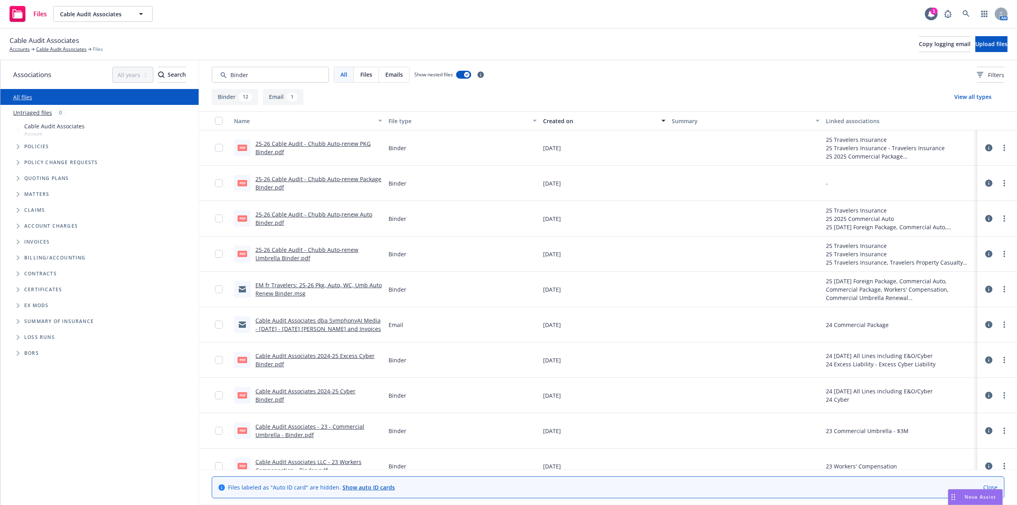
click at [356, 180] on link "25-26 Cable Audit - Chubb Auto-renew Package Binder.pdf" at bounding box center [319, 183] width 126 height 16
click at [238, 73] on input "Search by keyword..." at bounding box center [270, 75] width 117 height 16
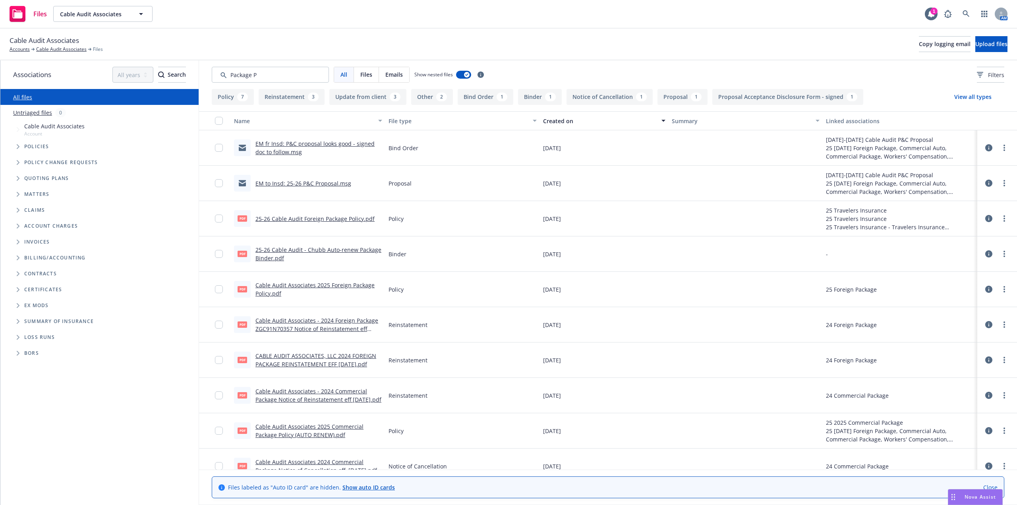
click at [557, 122] on div "Created on" at bounding box center [600, 121] width 114 height 8
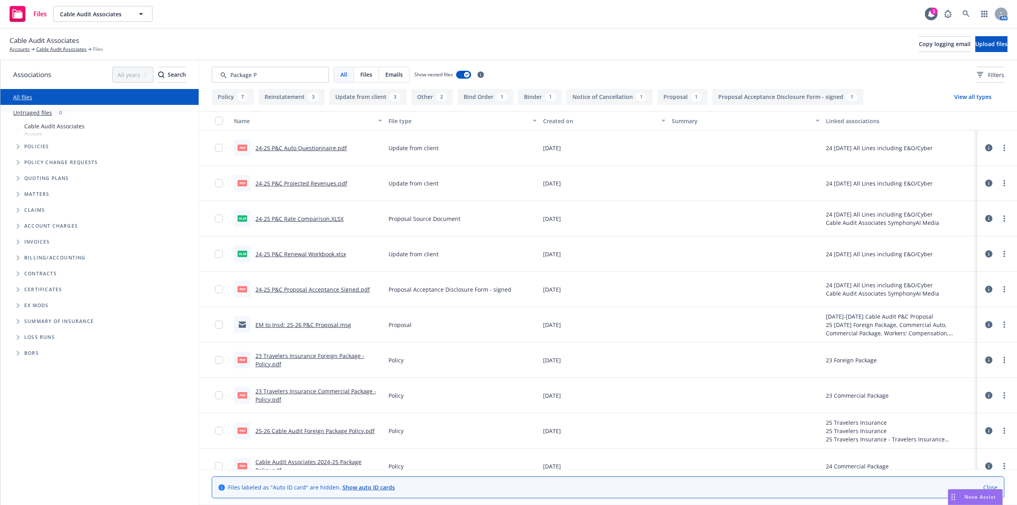
click at [554, 120] on div "Created on" at bounding box center [600, 121] width 114 height 8
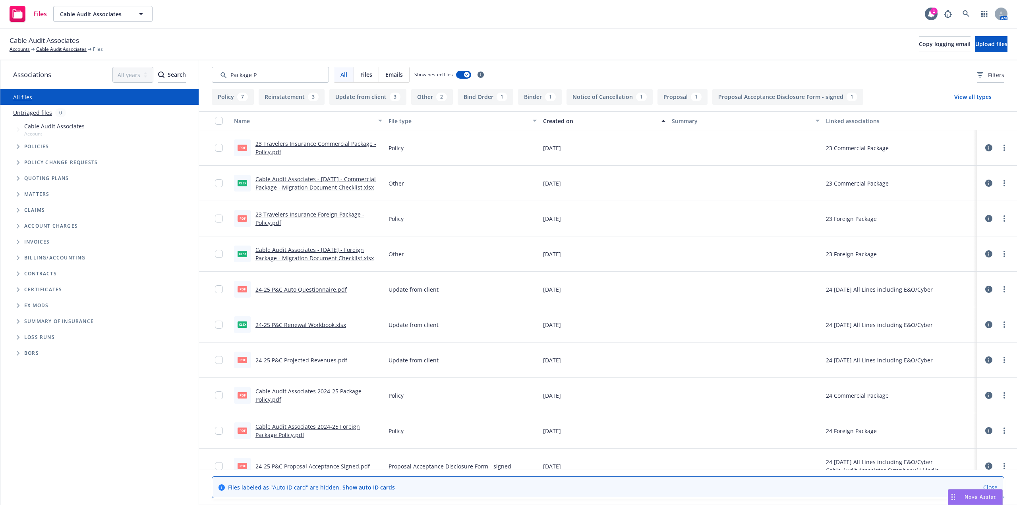
click at [554, 122] on div "Created on" at bounding box center [600, 121] width 114 height 8
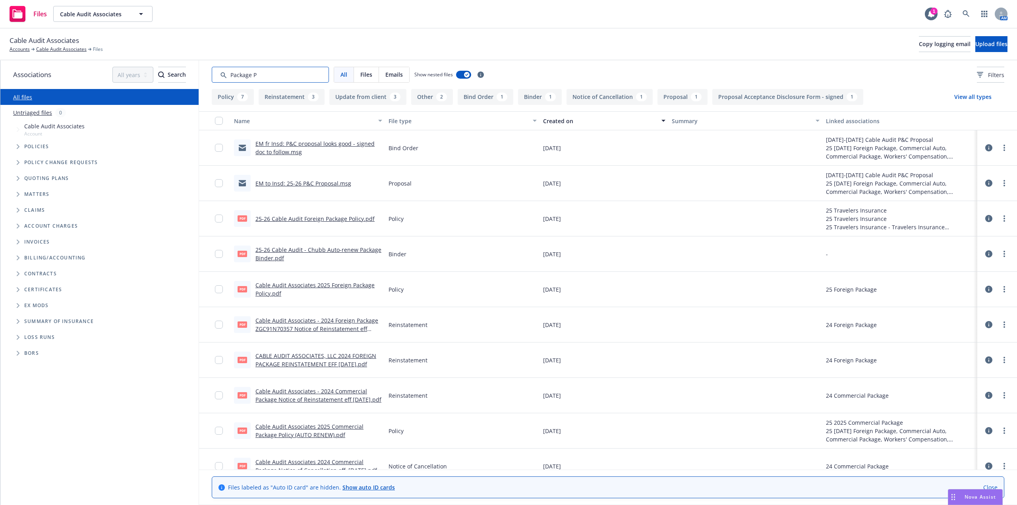
click at [291, 76] on input "Search by keyword..." at bounding box center [270, 75] width 117 height 16
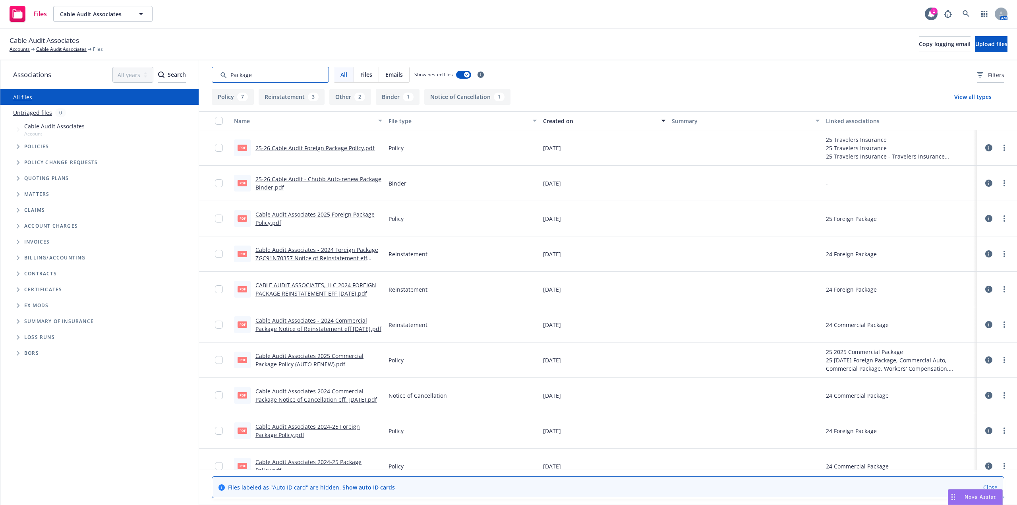
click at [308, 74] on input "Search by keyword..." at bounding box center [270, 75] width 117 height 16
type input "Package"
